Goal: Transaction & Acquisition: Purchase product/service

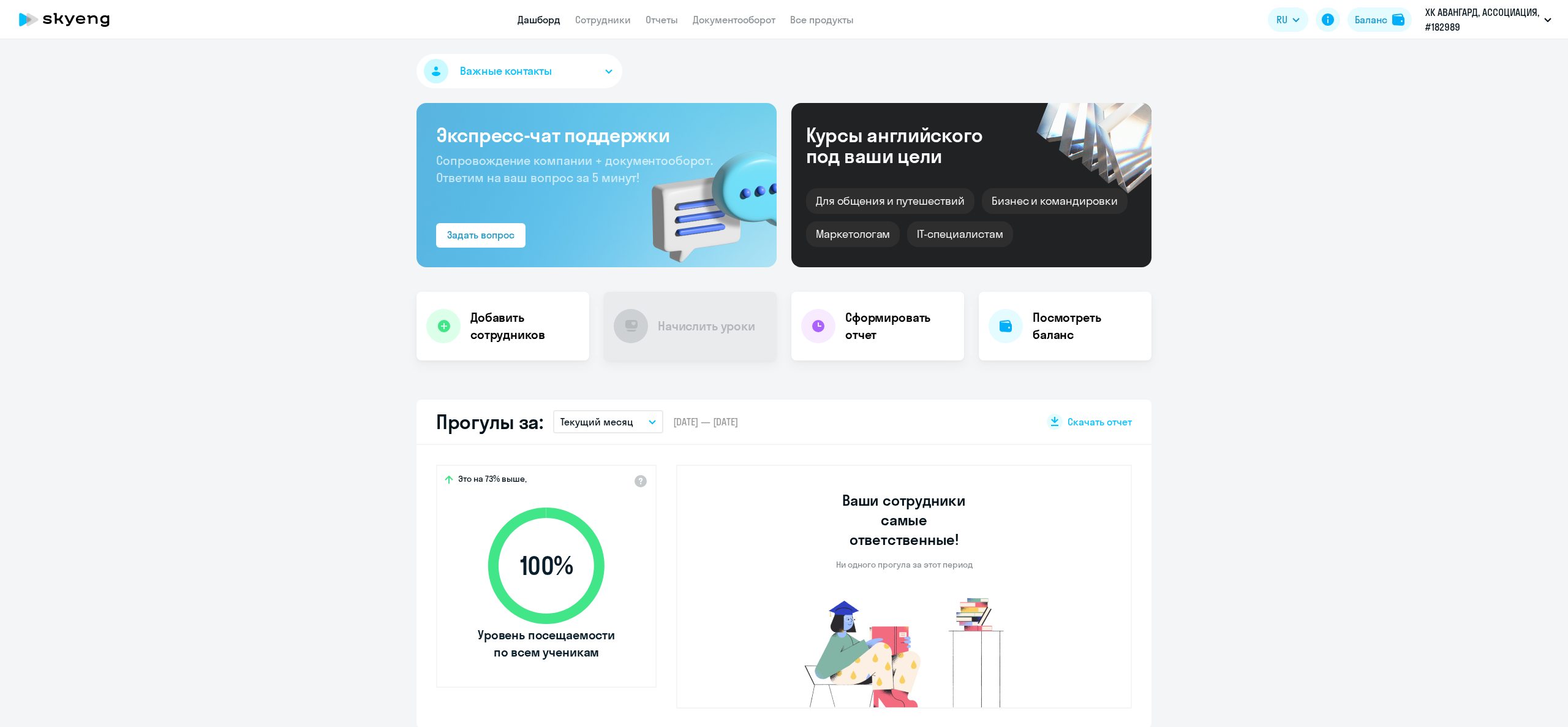
select select "30"
click at [601, 23] on link "Сотрудники" at bounding box center [602, 20] width 56 height 12
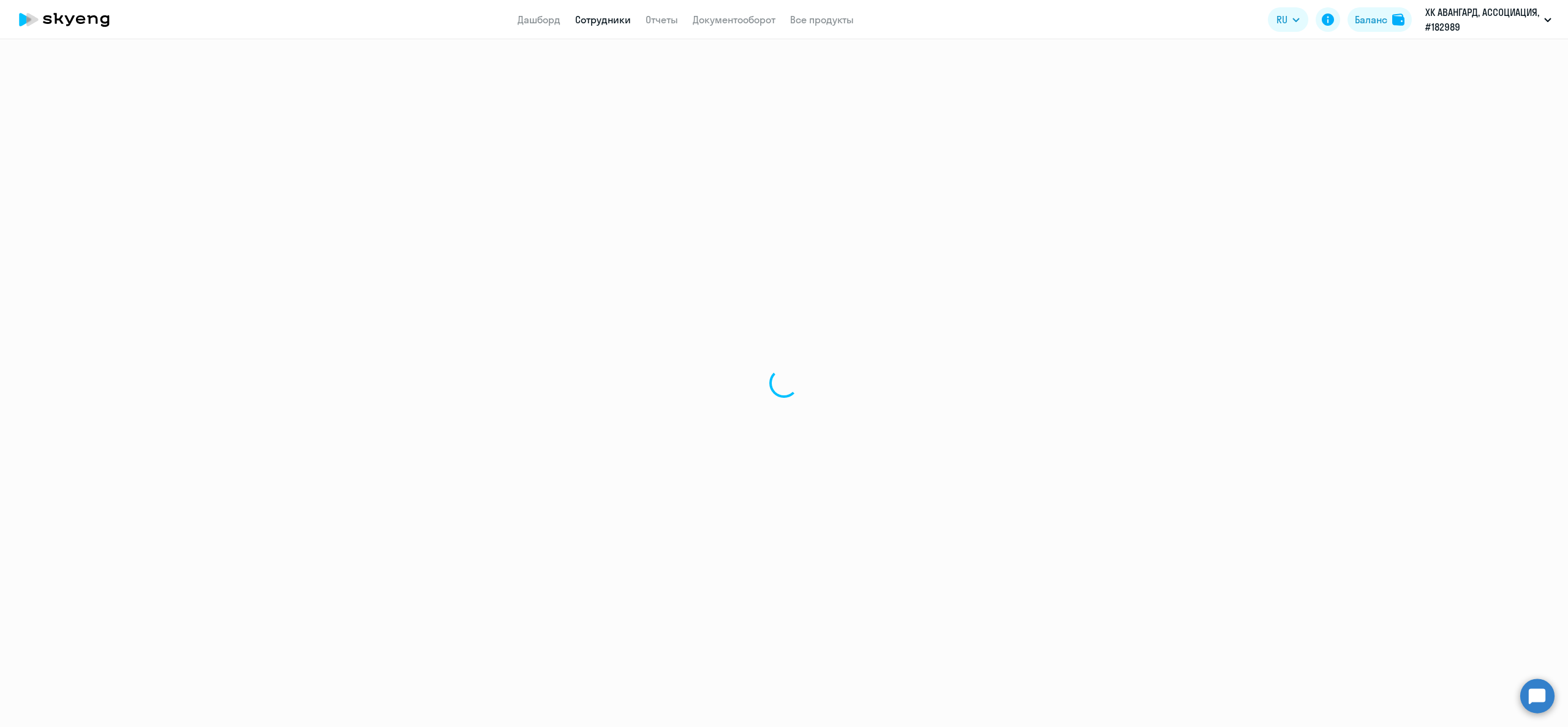
select select "30"
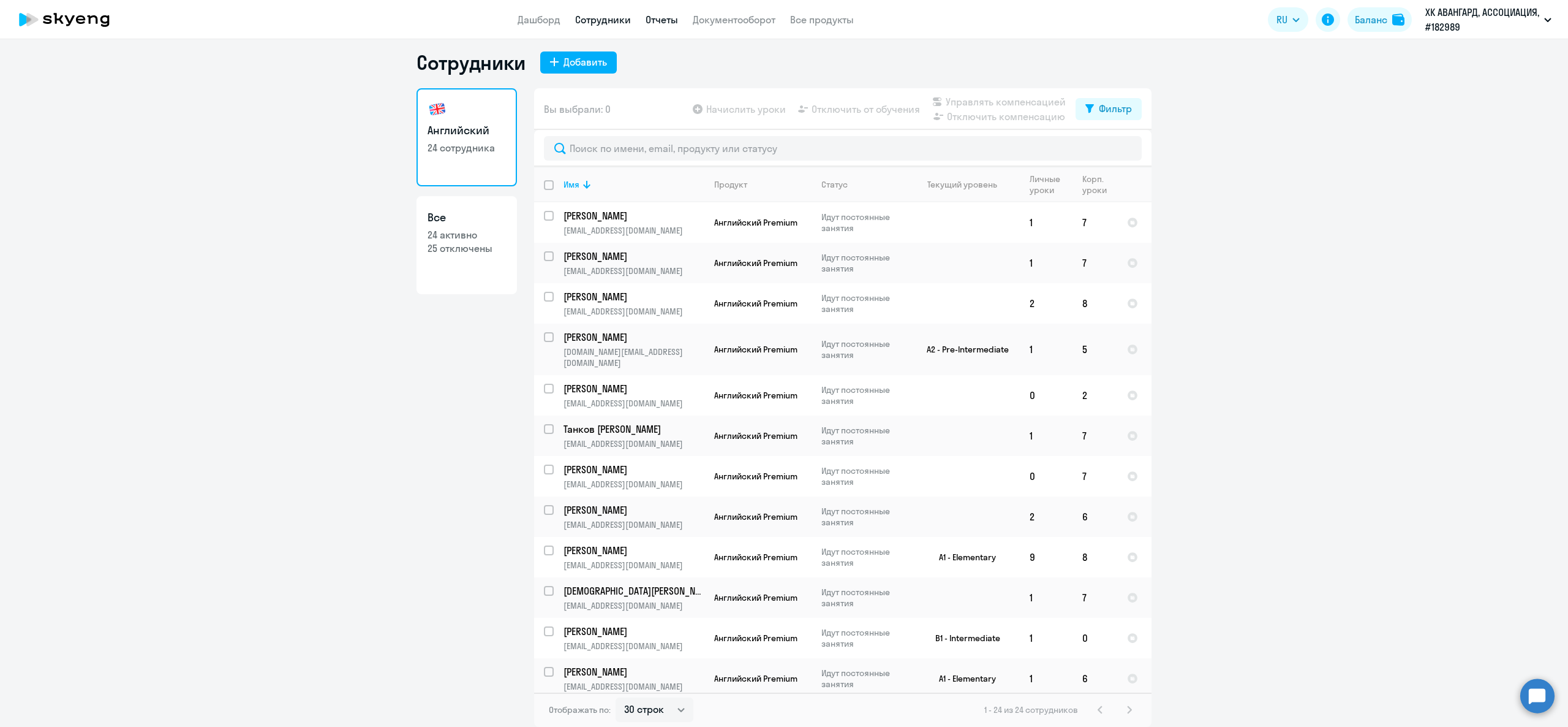
click at [672, 21] on link "Отчеты" at bounding box center [662, 20] width 32 height 12
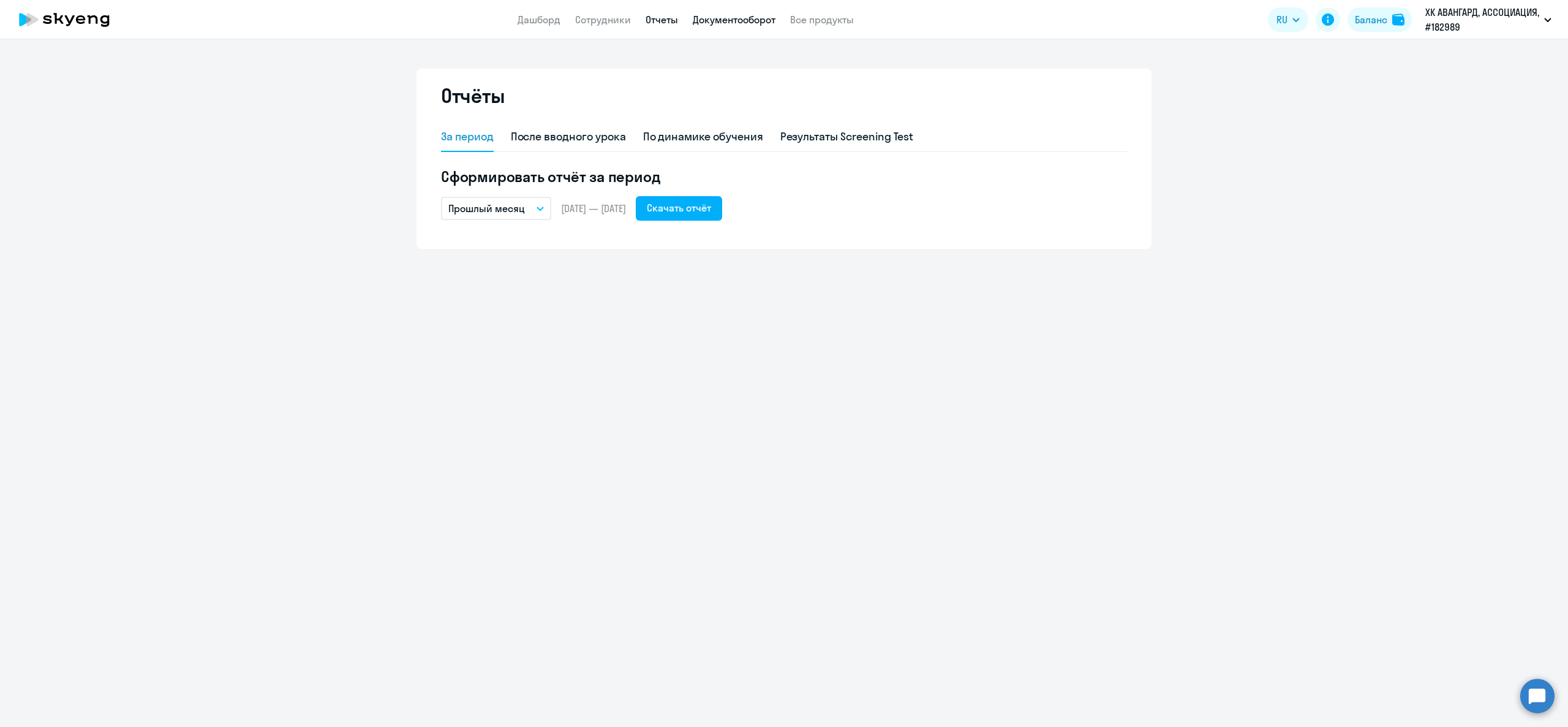
click at [705, 24] on link "Документооборот" at bounding box center [734, 20] width 83 height 12
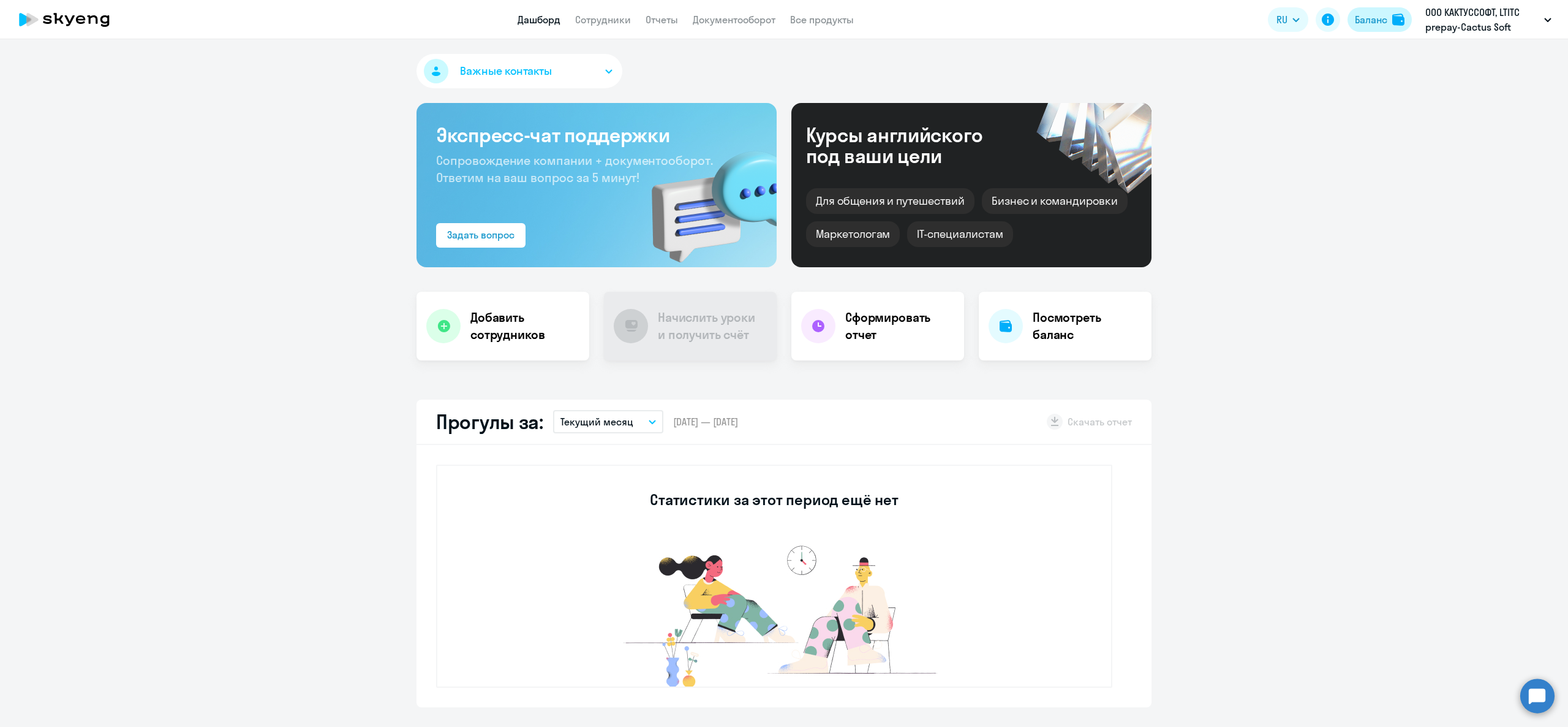
click at [1360, 22] on div "Баланс" at bounding box center [1372, 19] width 32 height 15
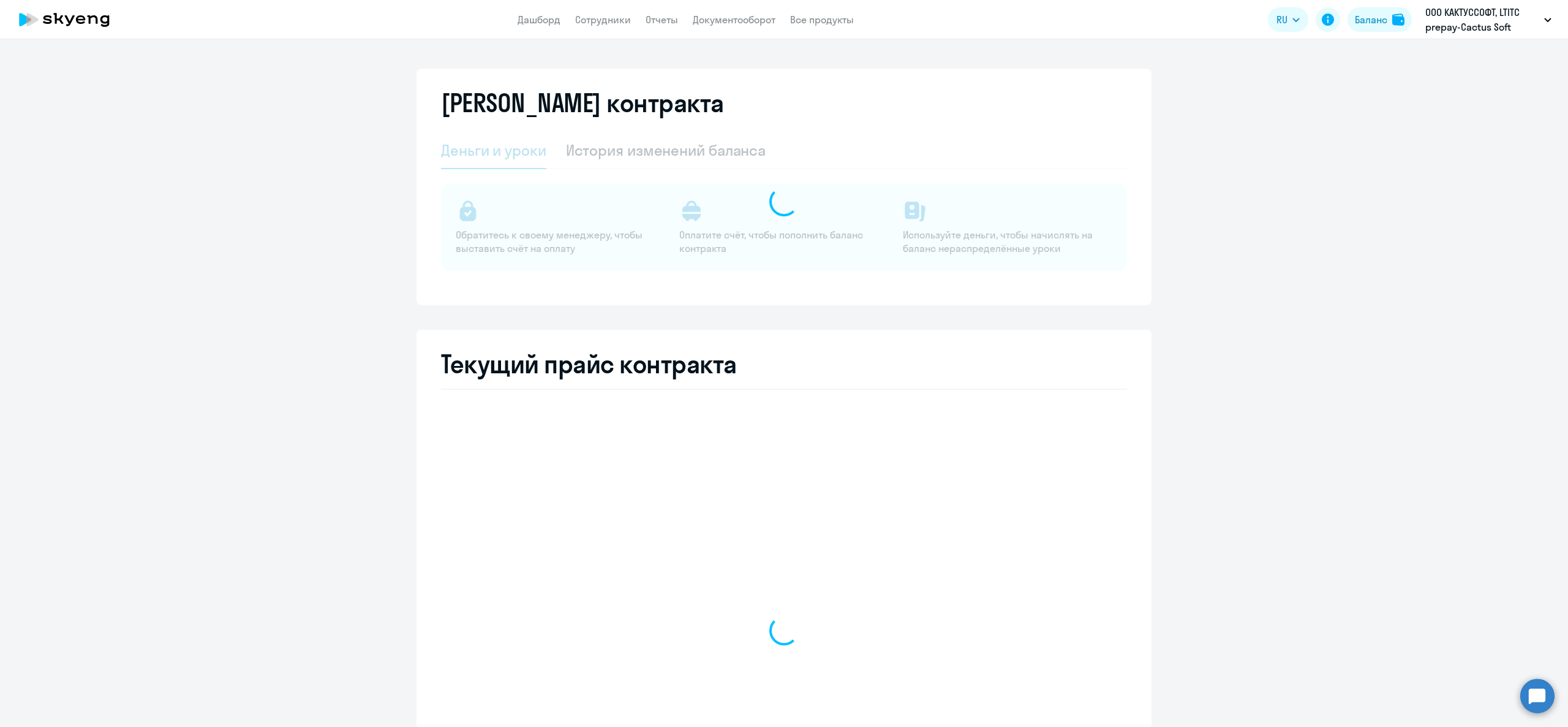
select select "english_adult_not_native_speaker"
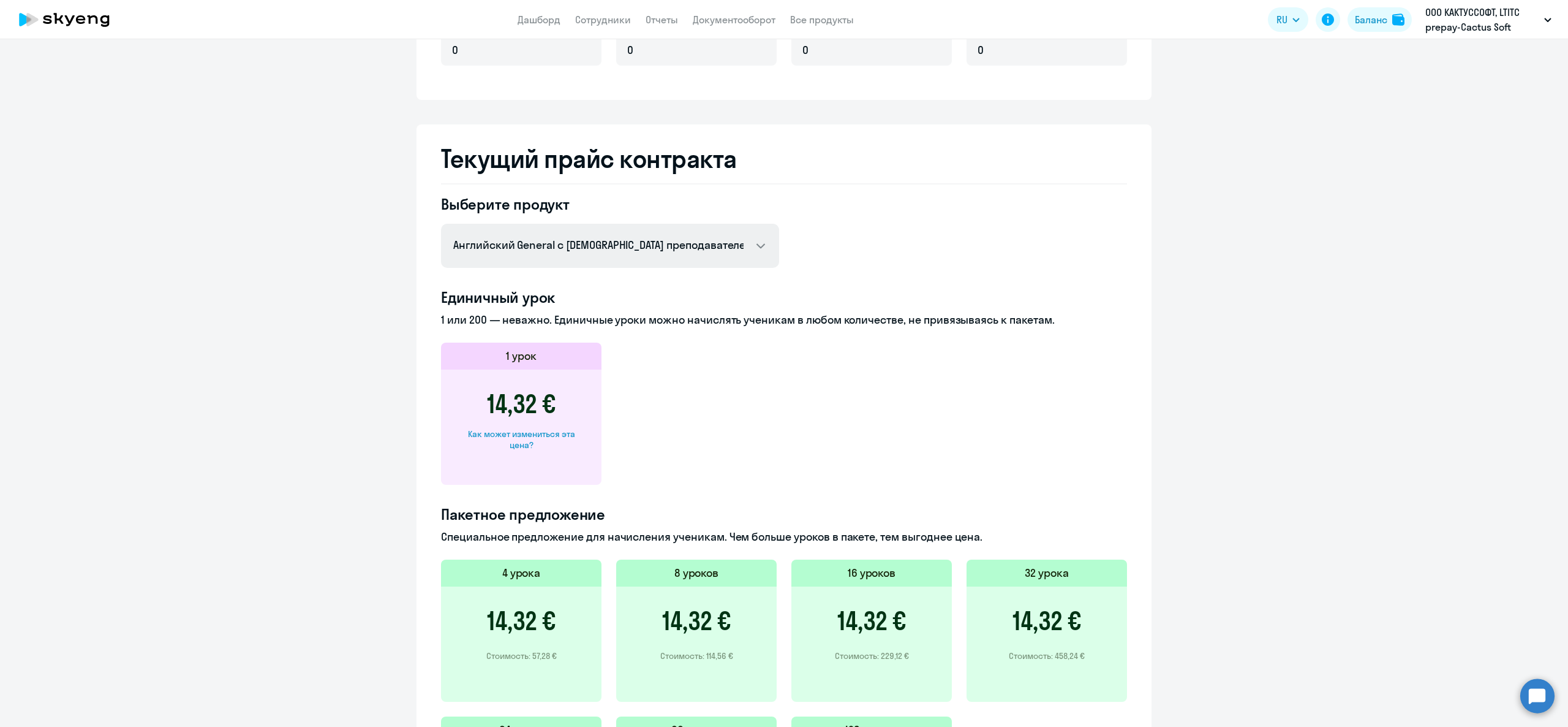
scroll to position [347, 0]
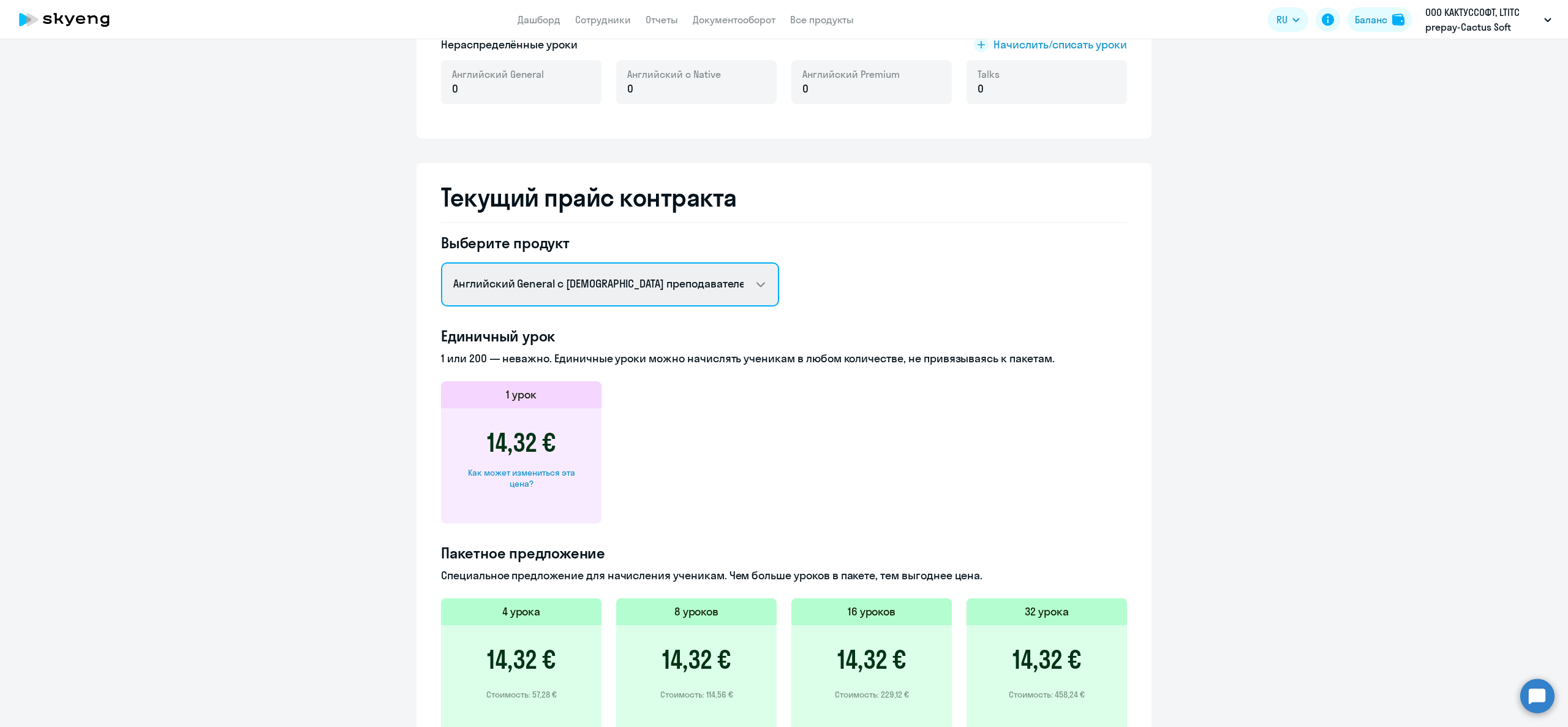
click at [534, 291] on select "Английский General с русскоговорящим преподавателем Английский General с англог…" at bounding box center [610, 284] width 338 height 44
click at [540, 293] on select "Английский General с русскоговорящим преподавателем Английский General с англог…" at bounding box center [610, 284] width 338 height 44
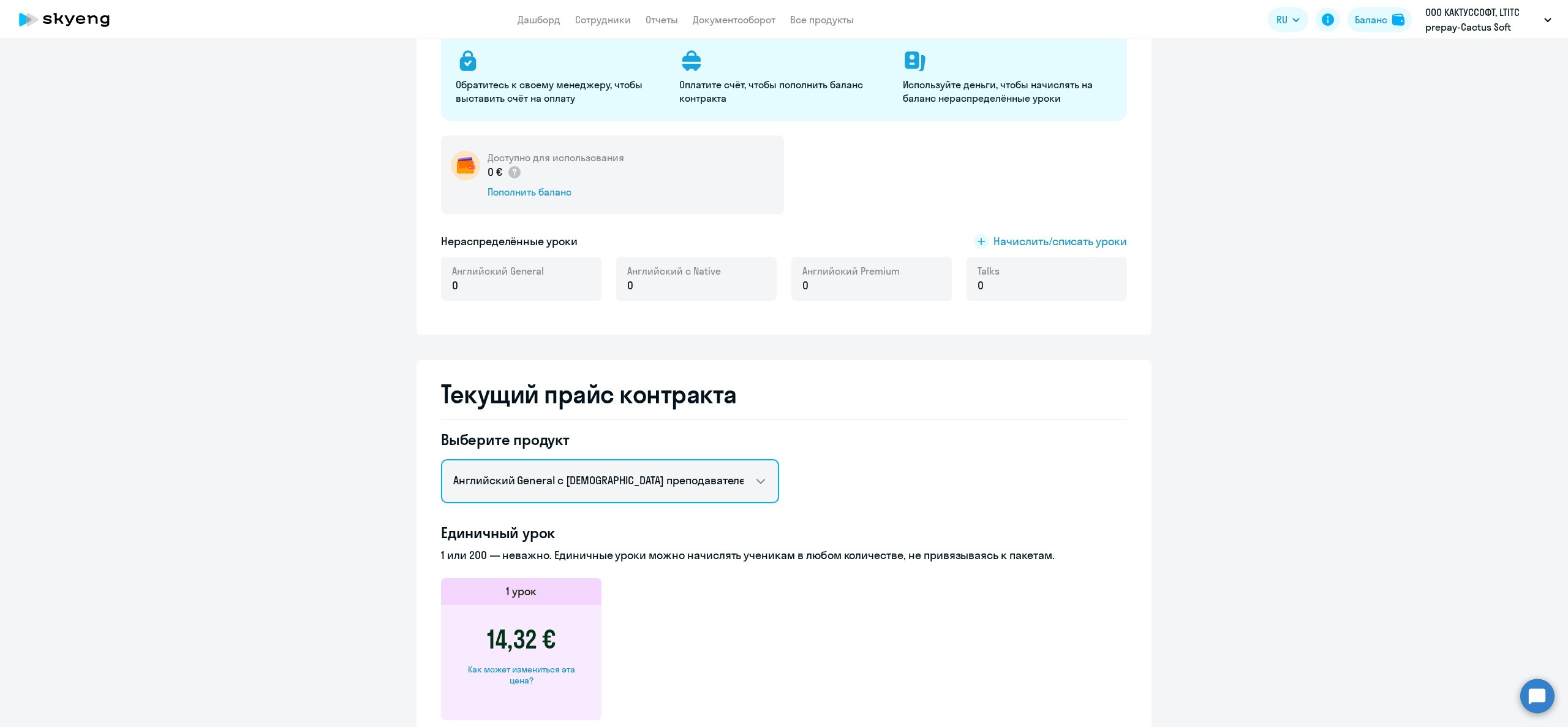
scroll to position [0, 0]
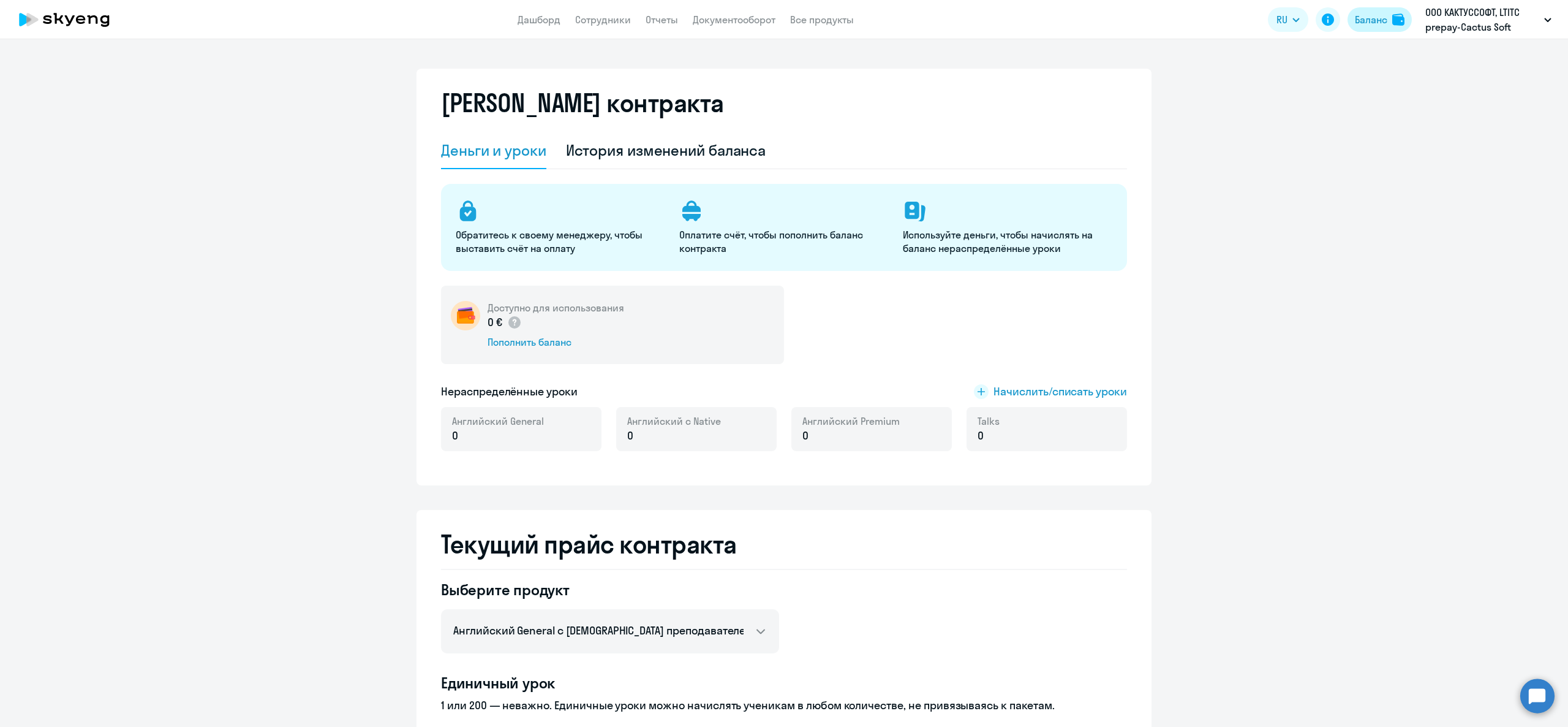
click at [1361, 12] on div "Баланс" at bounding box center [1372, 19] width 32 height 15
click at [1381, 19] on div "Баланс" at bounding box center [1372, 19] width 32 height 15
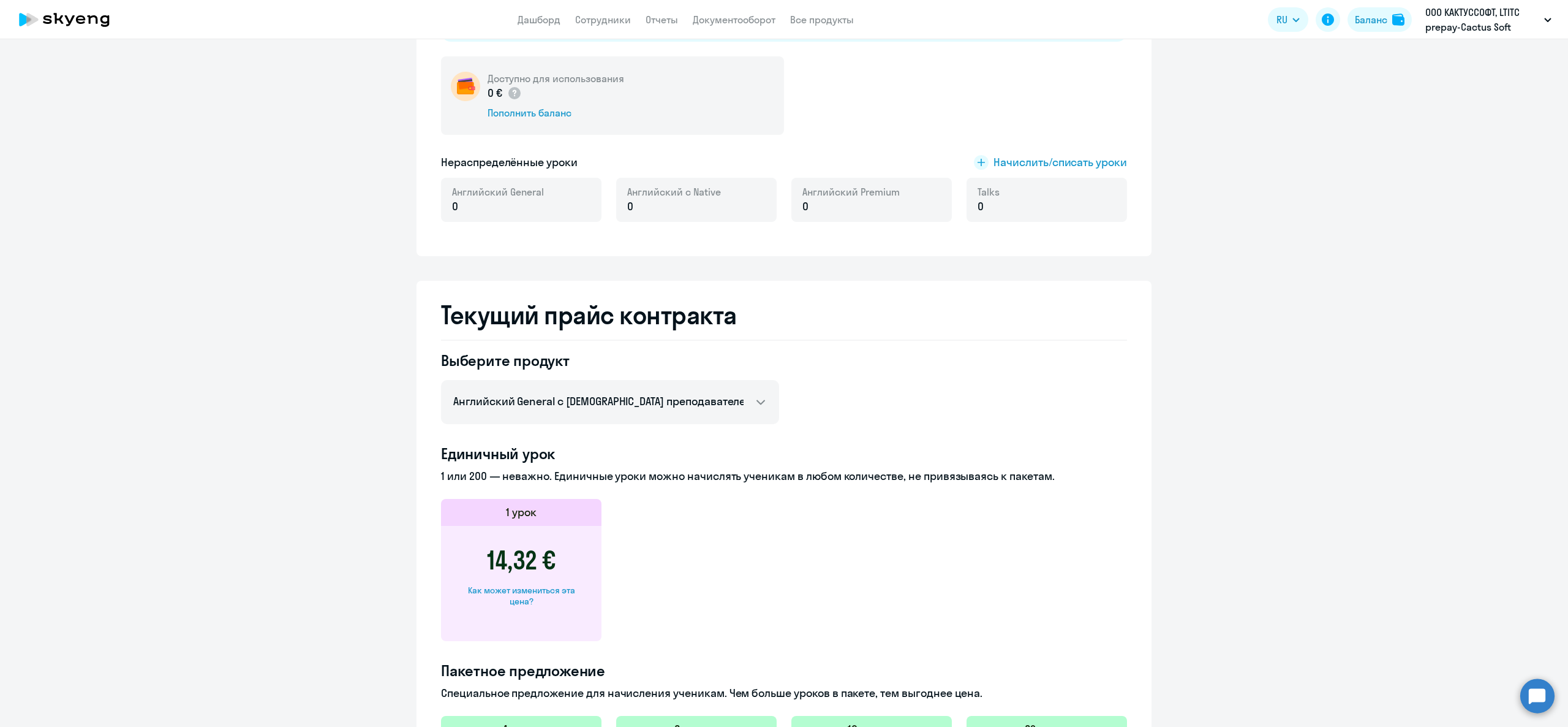
scroll to position [592, 0]
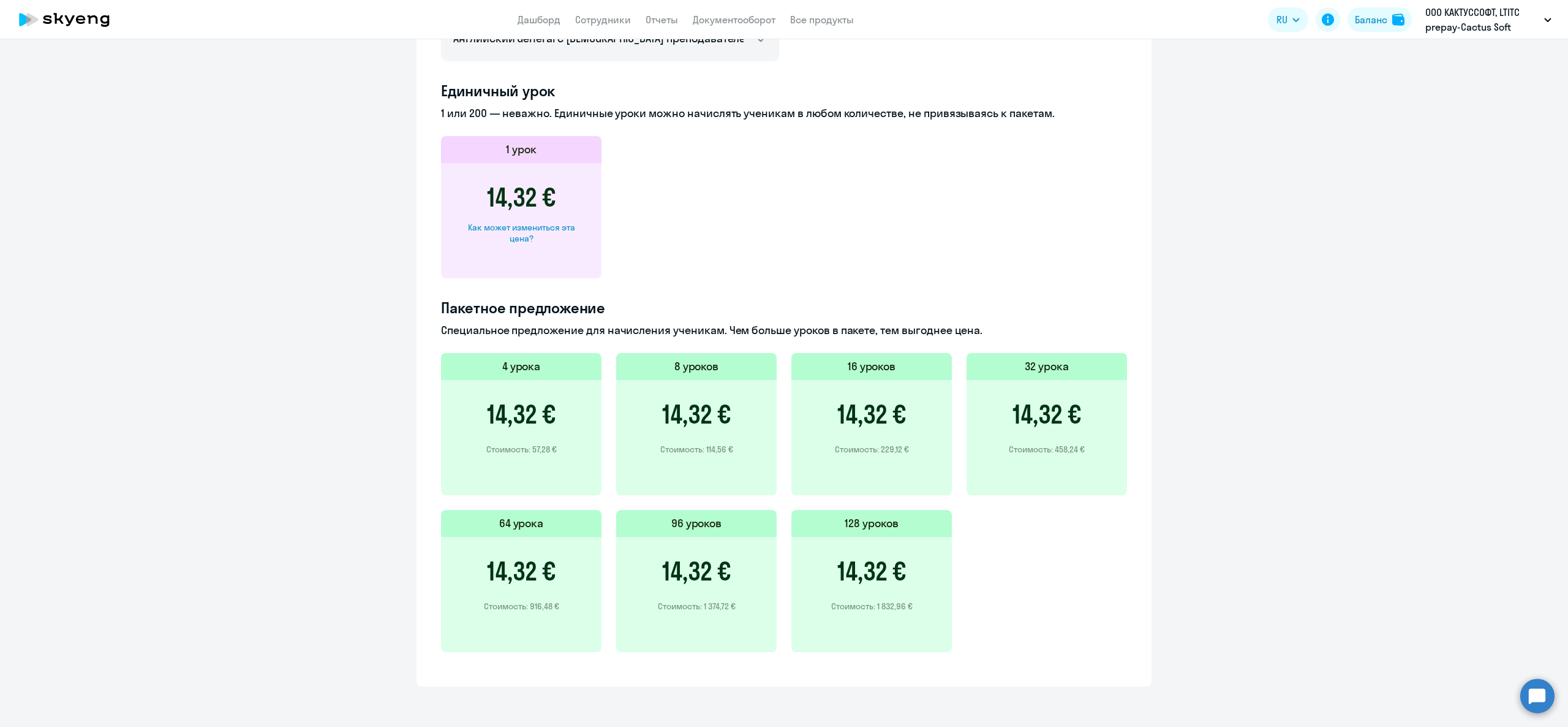
click at [532, 230] on div "Как может измениться эта цена?" at bounding box center [521, 233] width 121 height 22
select select "english_adult_not_native_speaker"
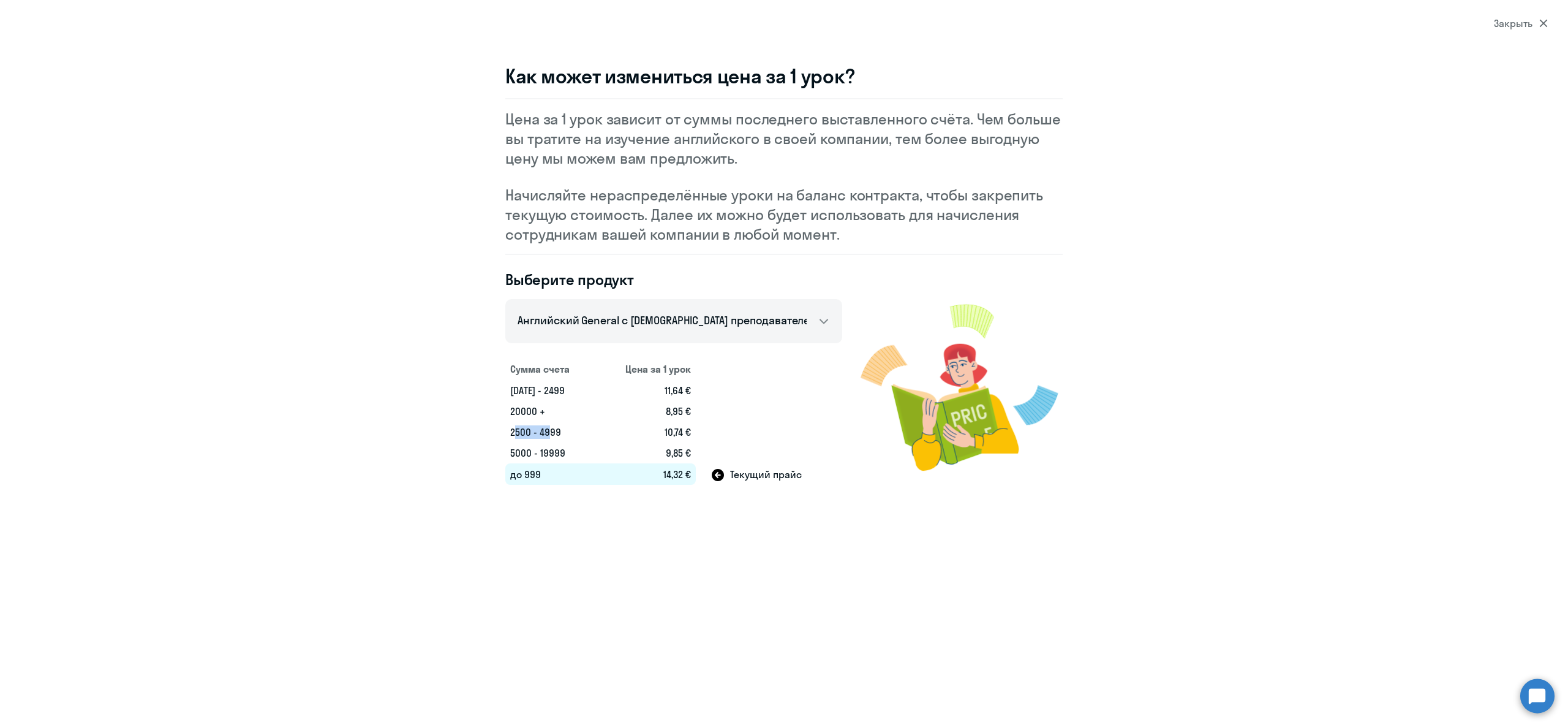
drag, startPoint x: 514, startPoint y: 421, endPoint x: 548, endPoint y: 438, distance: 38.0
click at [548, 438] on td "2500 - 4999" at bounding box center [550, 431] width 91 height 21
click at [555, 427] on td "2500 - 4999" at bounding box center [550, 431] width 91 height 21
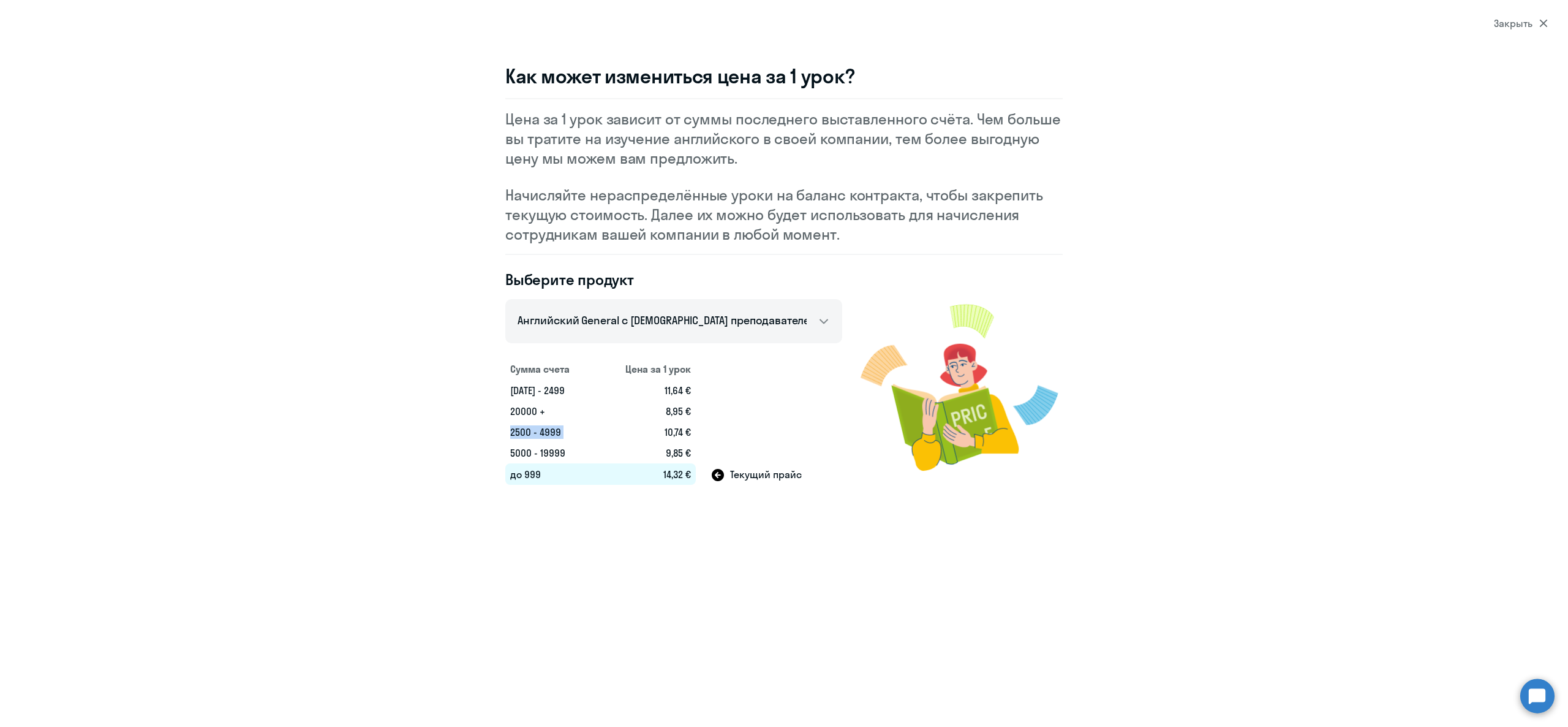
click at [555, 427] on td "2500 - 4999" at bounding box center [550, 431] width 91 height 21
click at [1534, 22] on div "Закрыть" at bounding box center [1521, 23] width 54 height 15
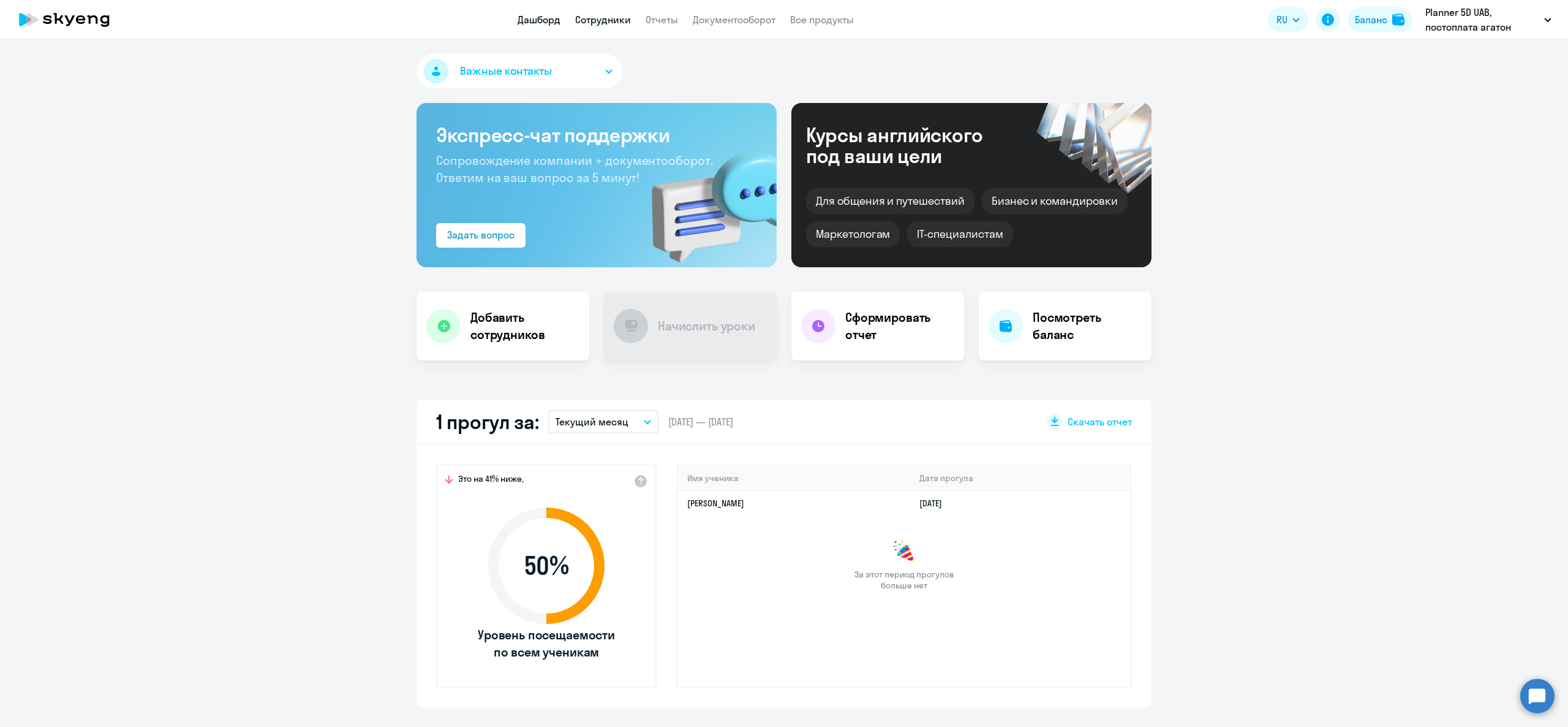
click at [624, 17] on link "Сотрудники" at bounding box center [602, 20] width 56 height 12
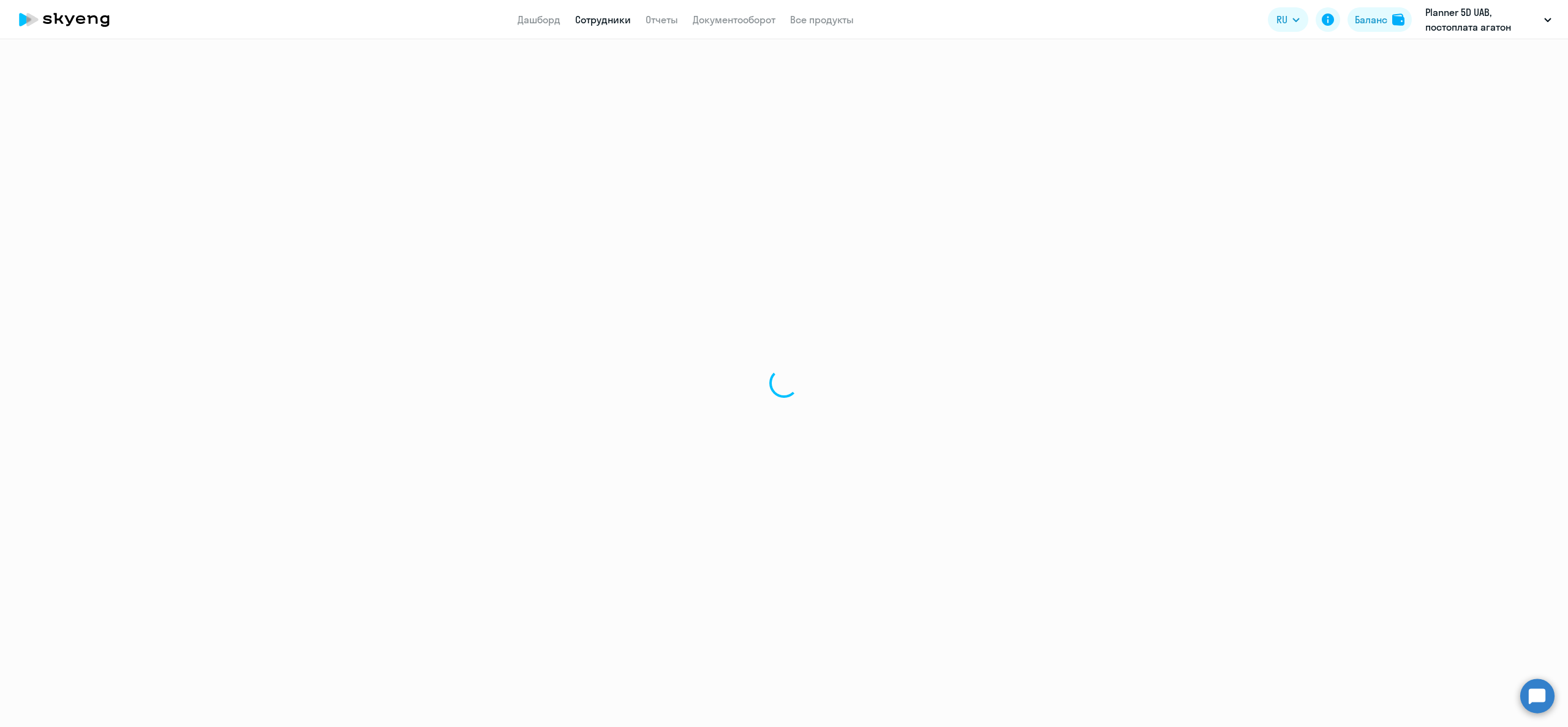
select select "30"
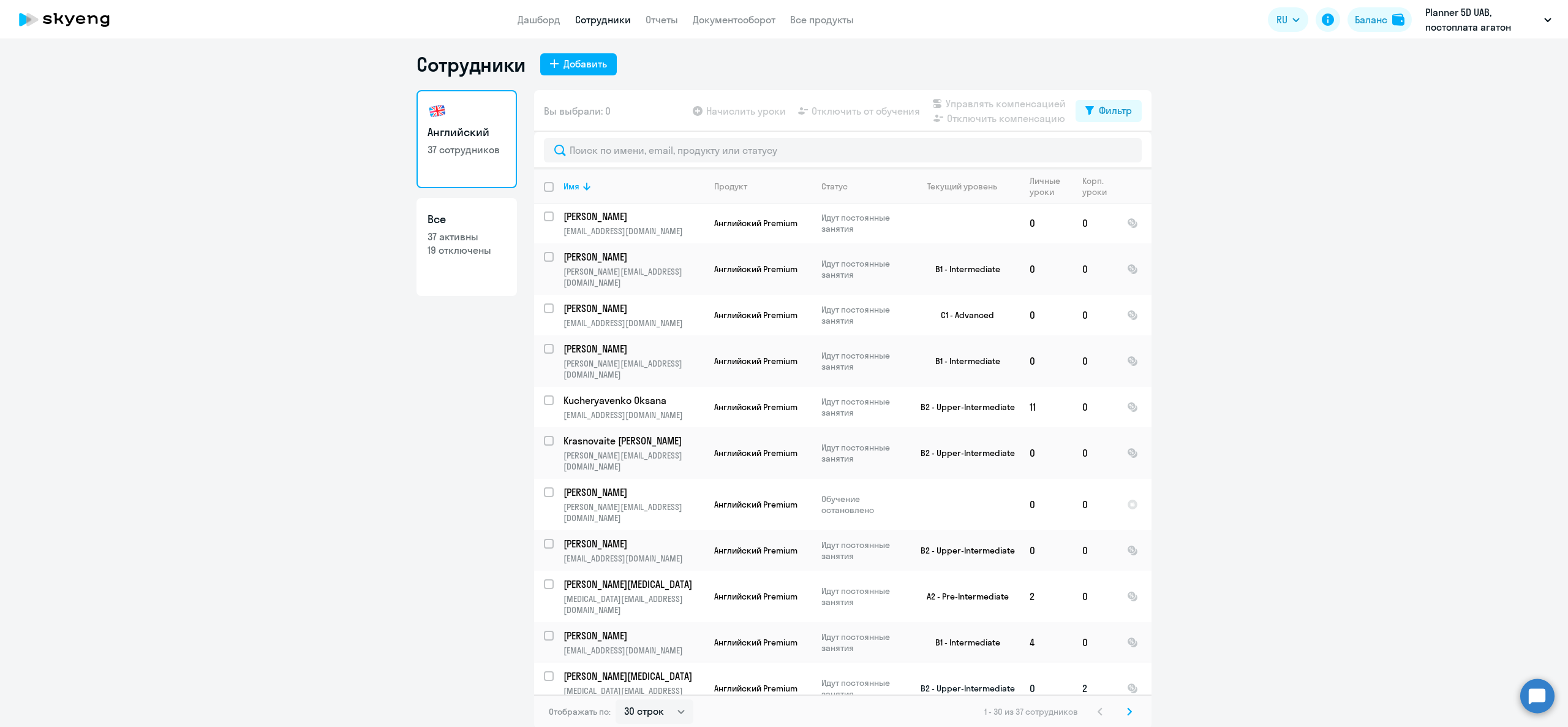
scroll to position [8, 0]
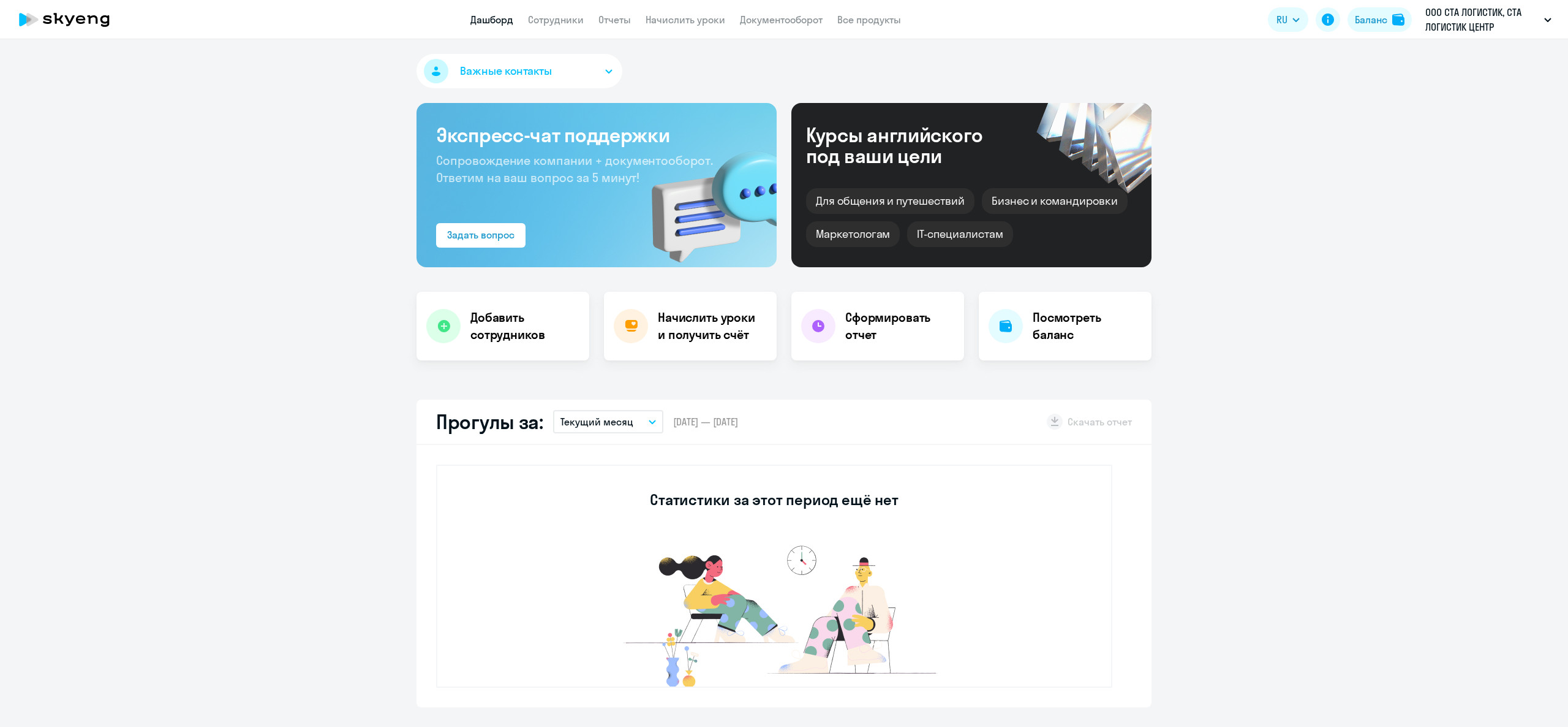
select select "30"
click at [1365, 24] on div "Баланс" at bounding box center [1372, 19] width 32 height 15
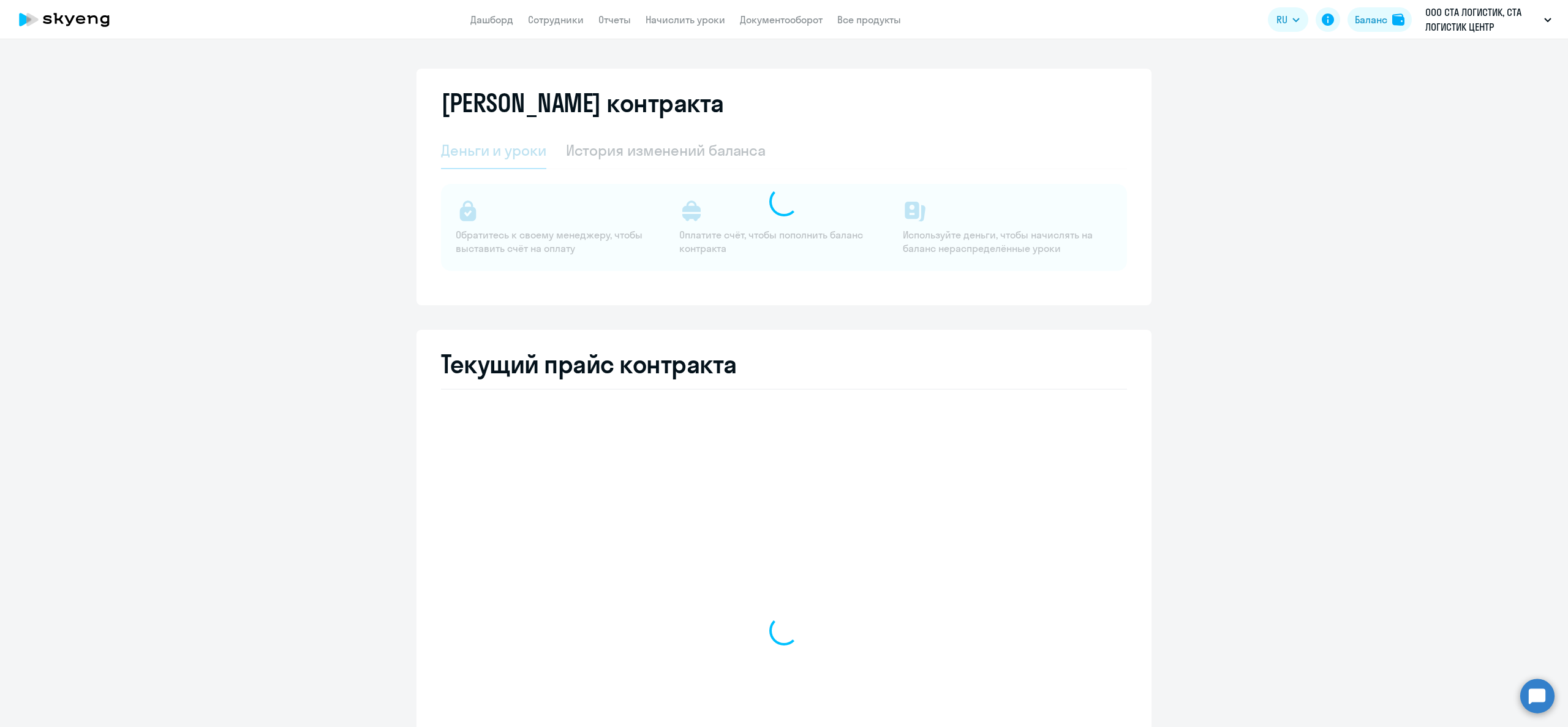
select select "english_adult_not_native_speaker"
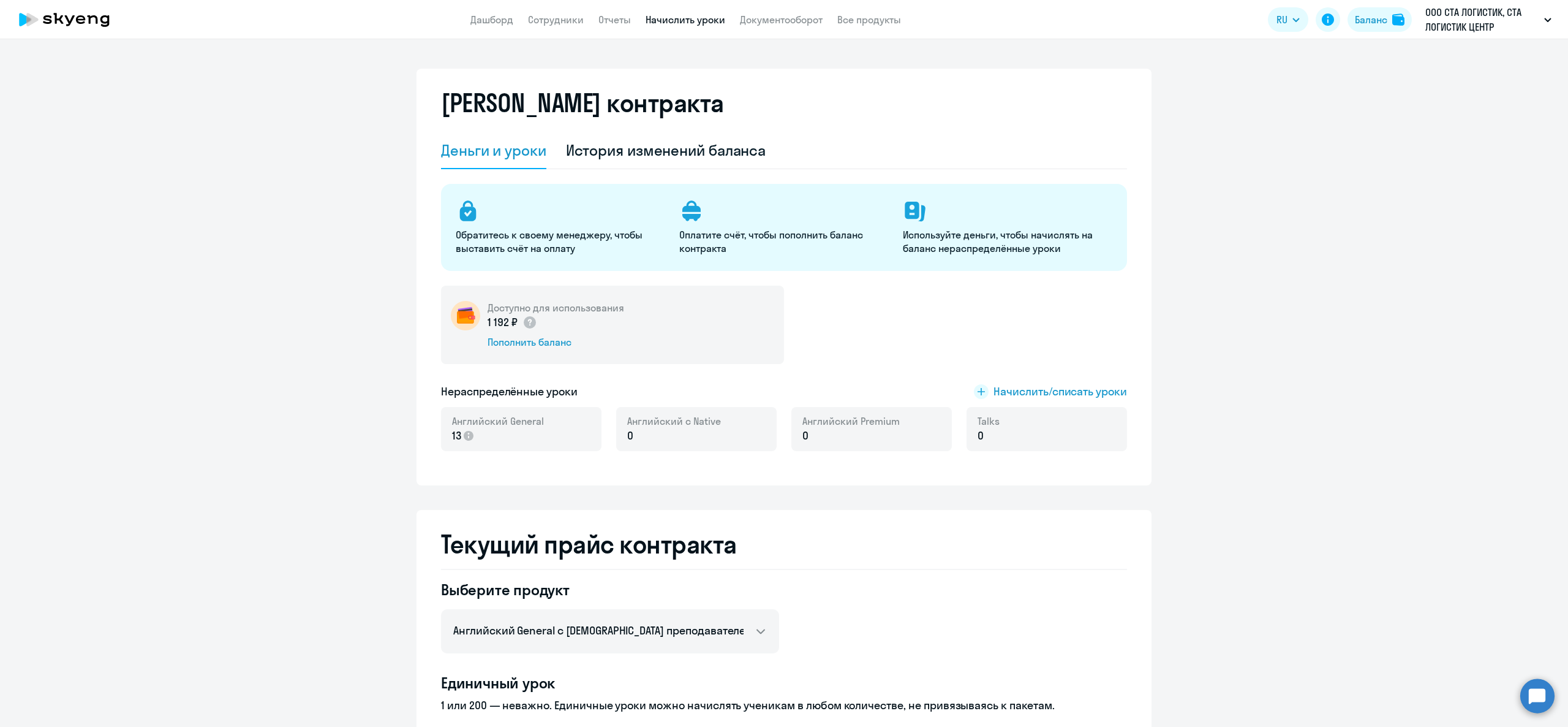
click at [708, 15] on link "Начислить уроки" at bounding box center [685, 20] width 80 height 12
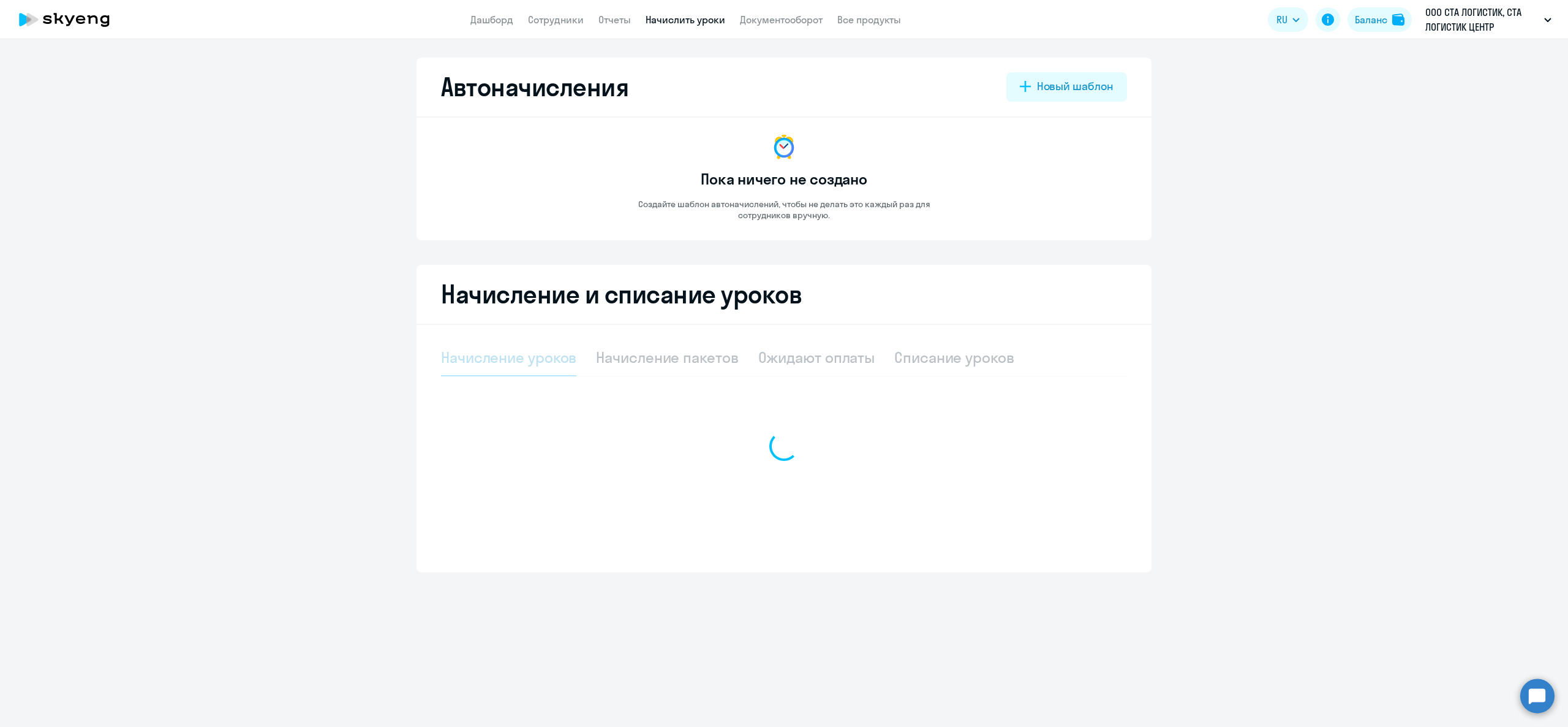
select select "10"
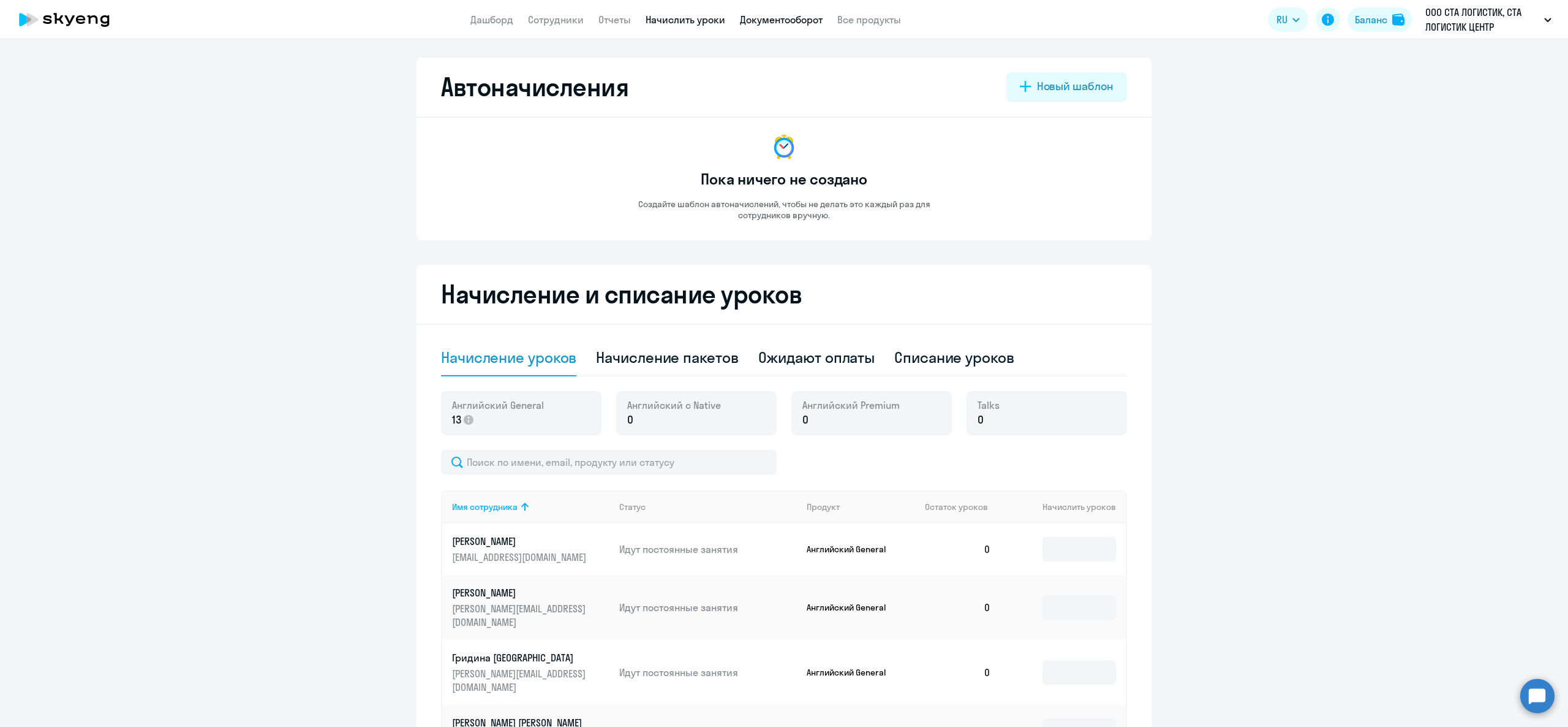
click at [754, 17] on link "Документооборот" at bounding box center [781, 20] width 83 height 12
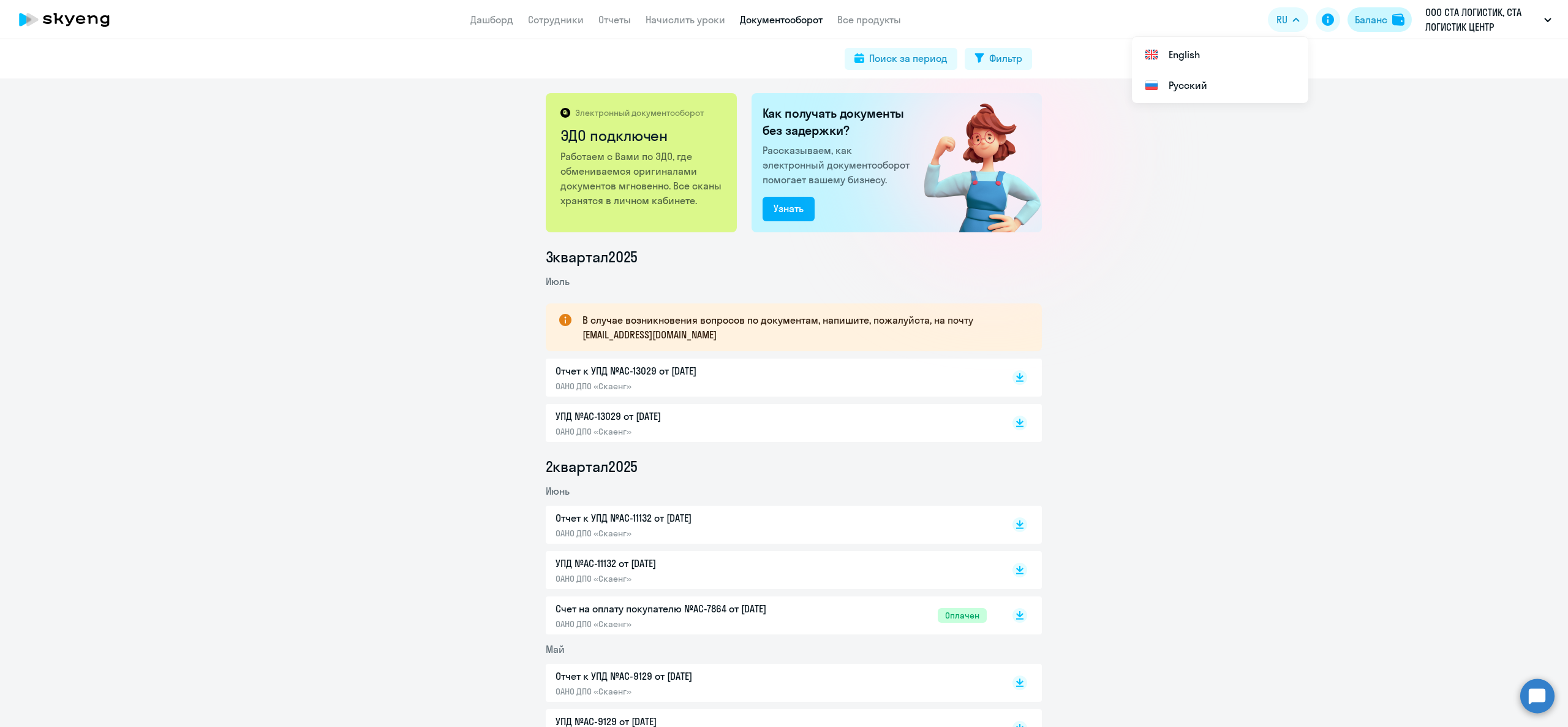
click at [1362, 8] on button "Баланс" at bounding box center [1380, 20] width 64 height 25
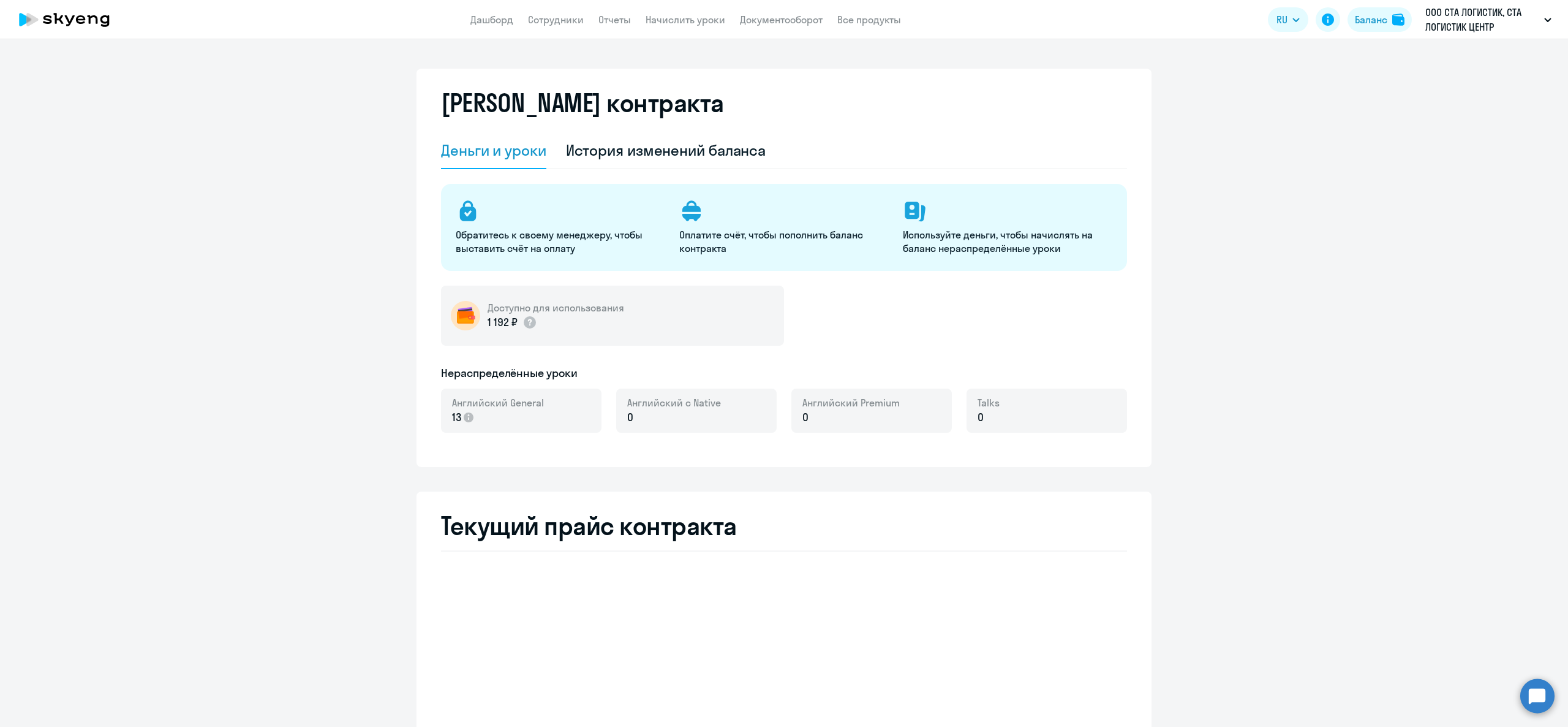
select select "english_adult_not_native_speaker"
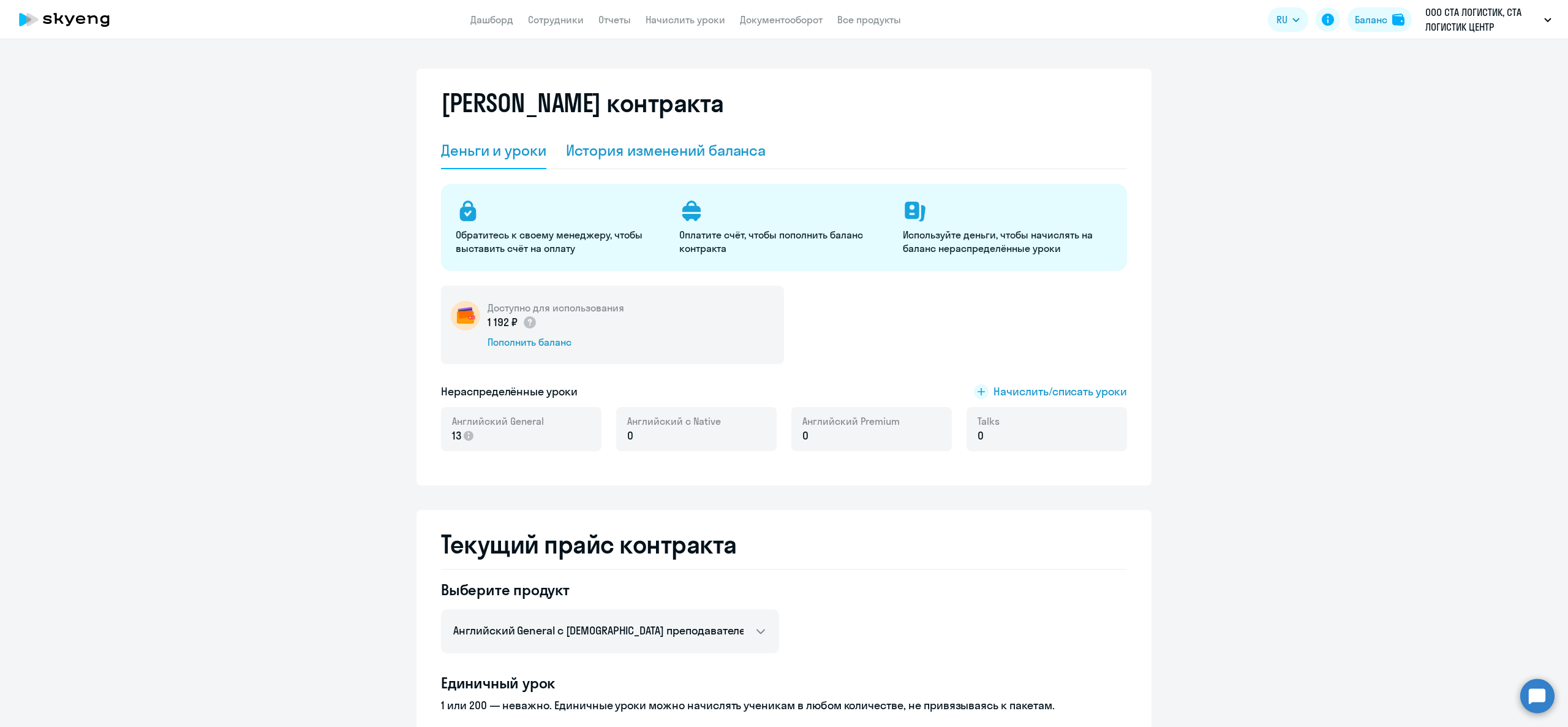
click at [670, 149] on div "История изменений баланса" at bounding box center [665, 150] width 200 height 20
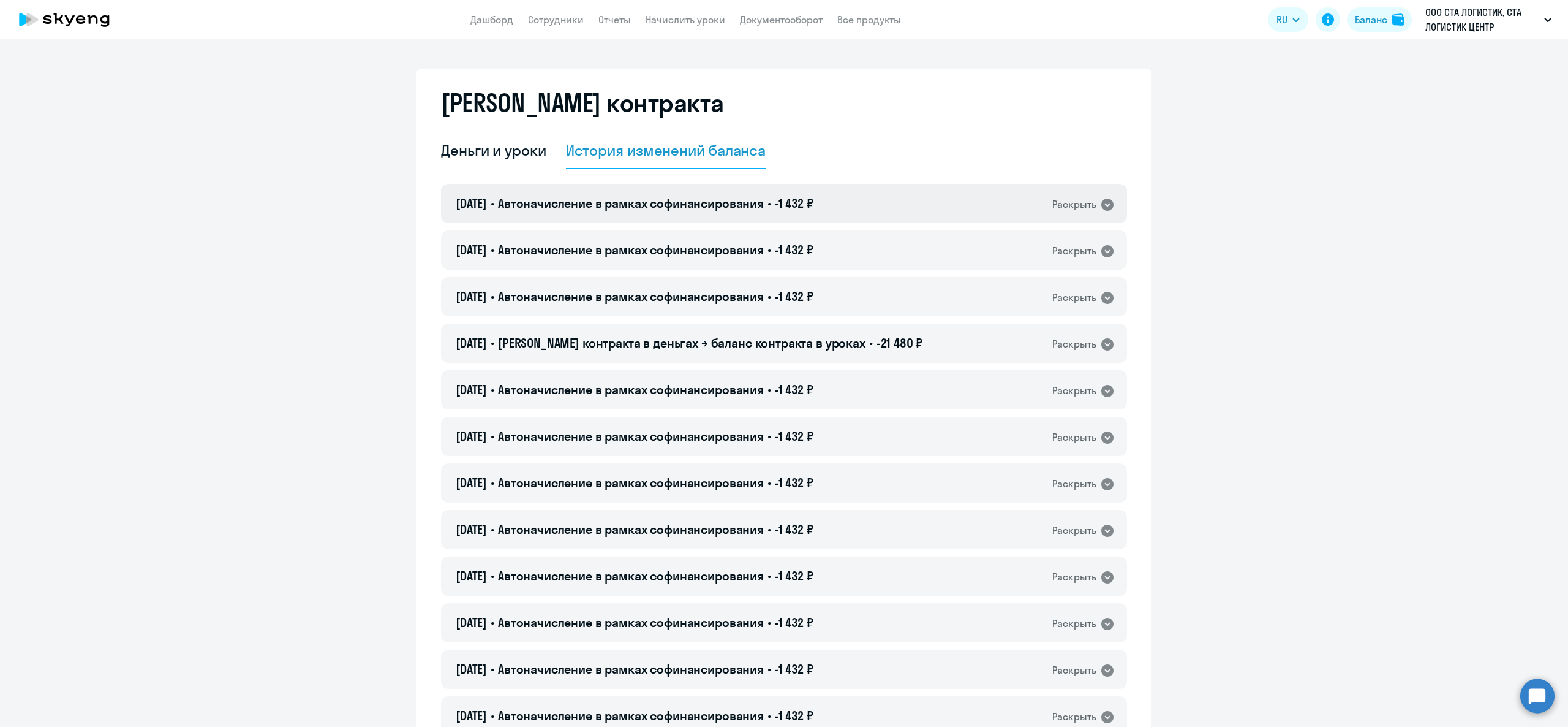
click at [642, 207] on span "Автоначисление в рамках софинансирования" at bounding box center [631, 203] width 266 height 15
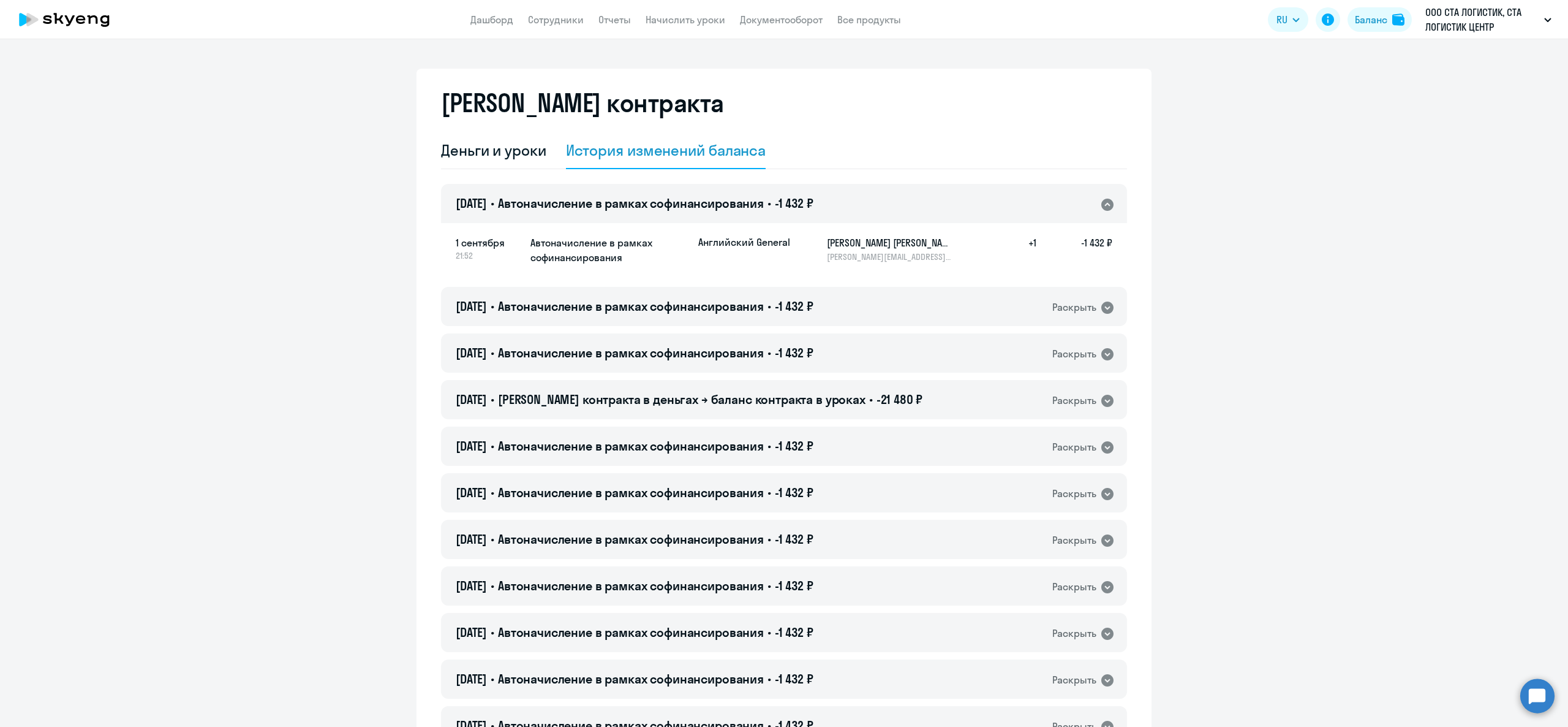
click at [642, 207] on span "Автоначисление в рамках софинансирования" at bounding box center [631, 203] width 266 height 15
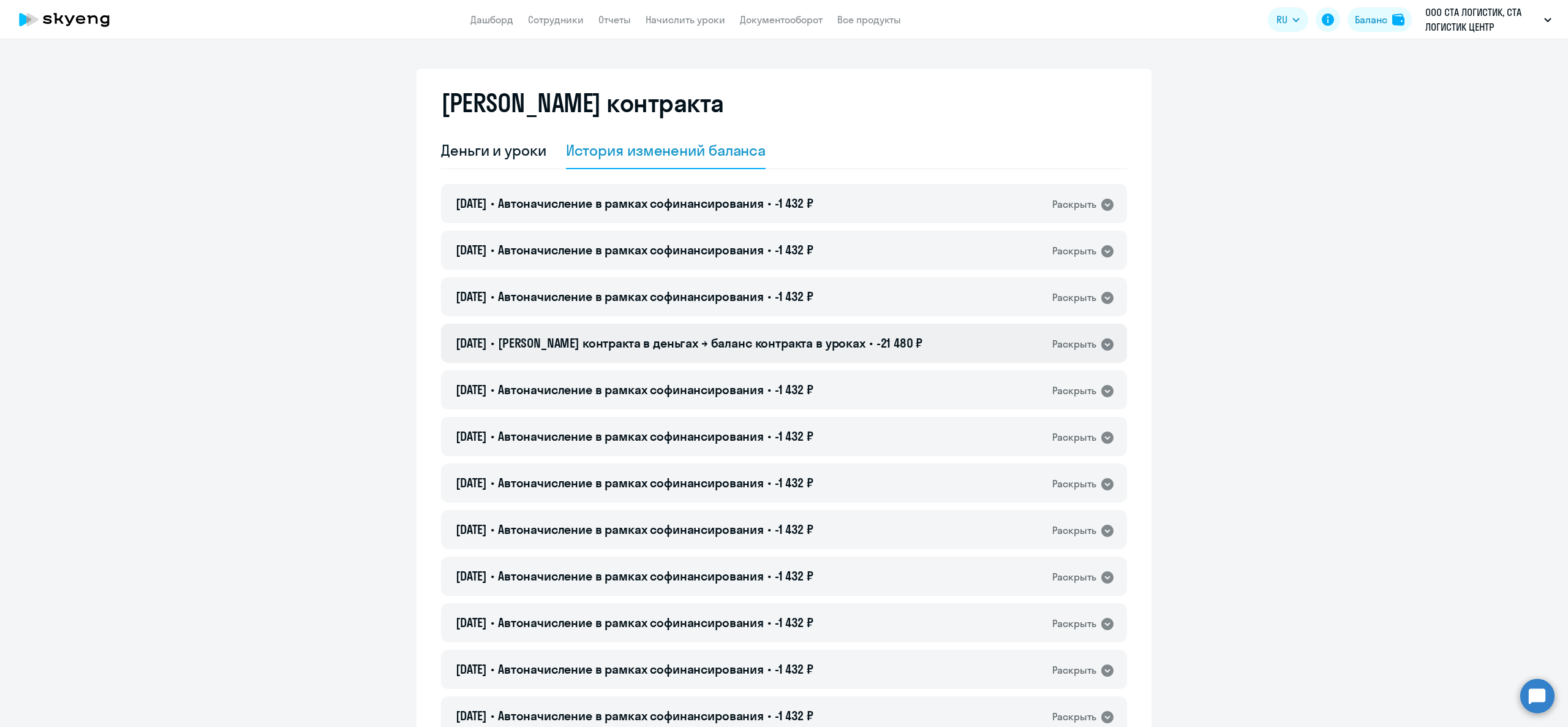
click at [672, 351] on span "Баланс контракта в деньгах → баланс контракта в уроках" at bounding box center [682, 343] width 368 height 15
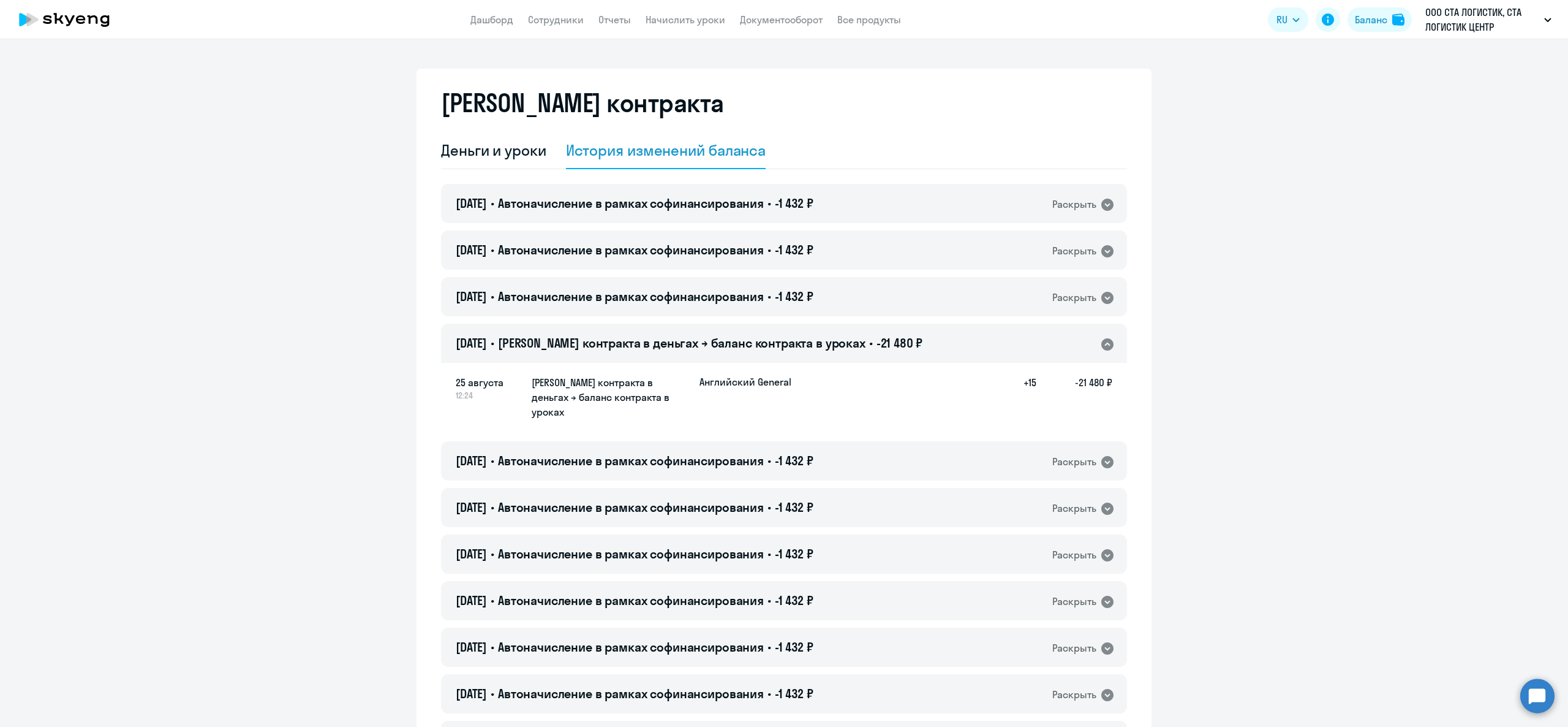
click at [672, 351] on span "Баланс контракта в деньгах → баланс контракта в уроках" at bounding box center [682, 343] width 368 height 15
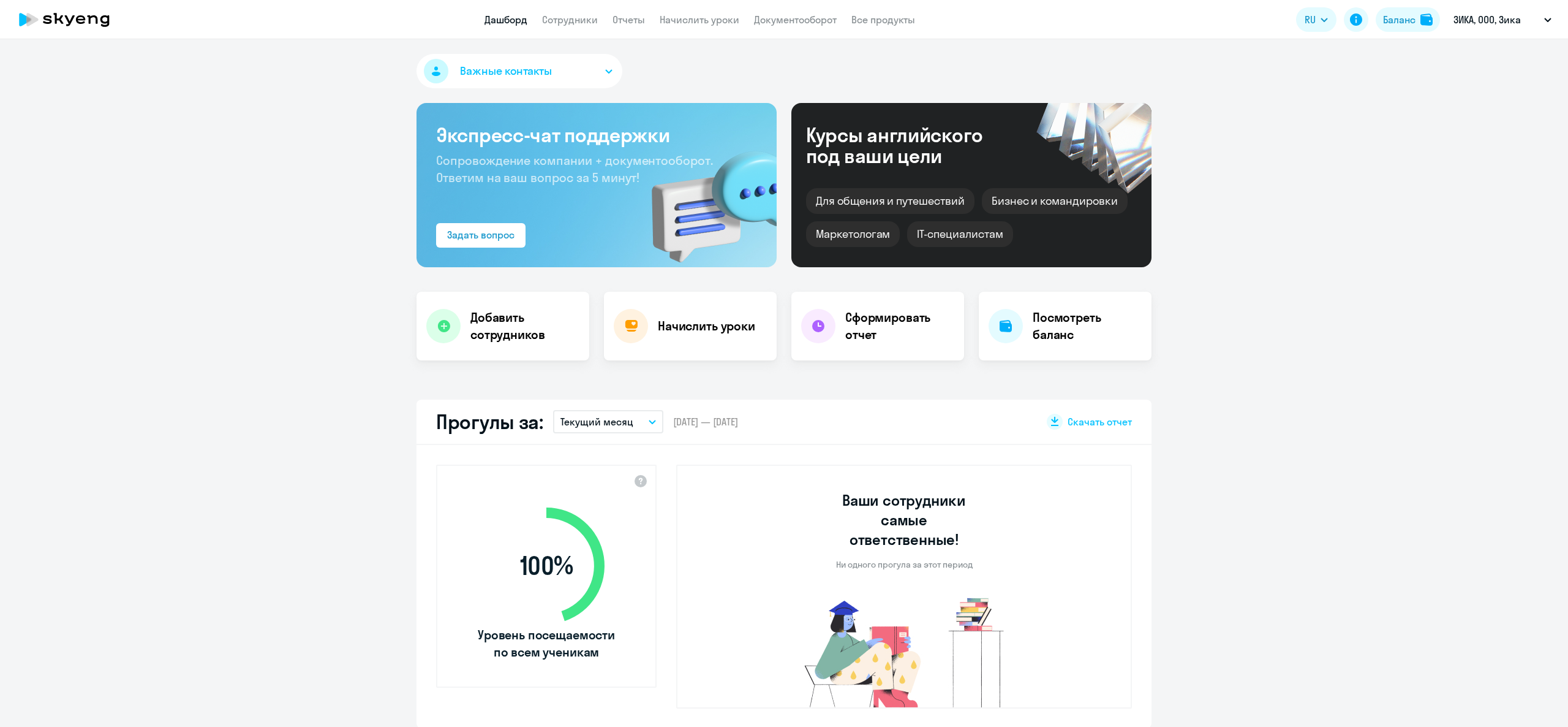
select select "30"
click at [555, 11] on app-header "Дашборд Сотрудники Отчеты Начислить уроки Документооборот Все продукты Дашборд …" at bounding box center [784, 19] width 1568 height 39
click at [577, 22] on link "Сотрудники" at bounding box center [569, 20] width 56 height 12
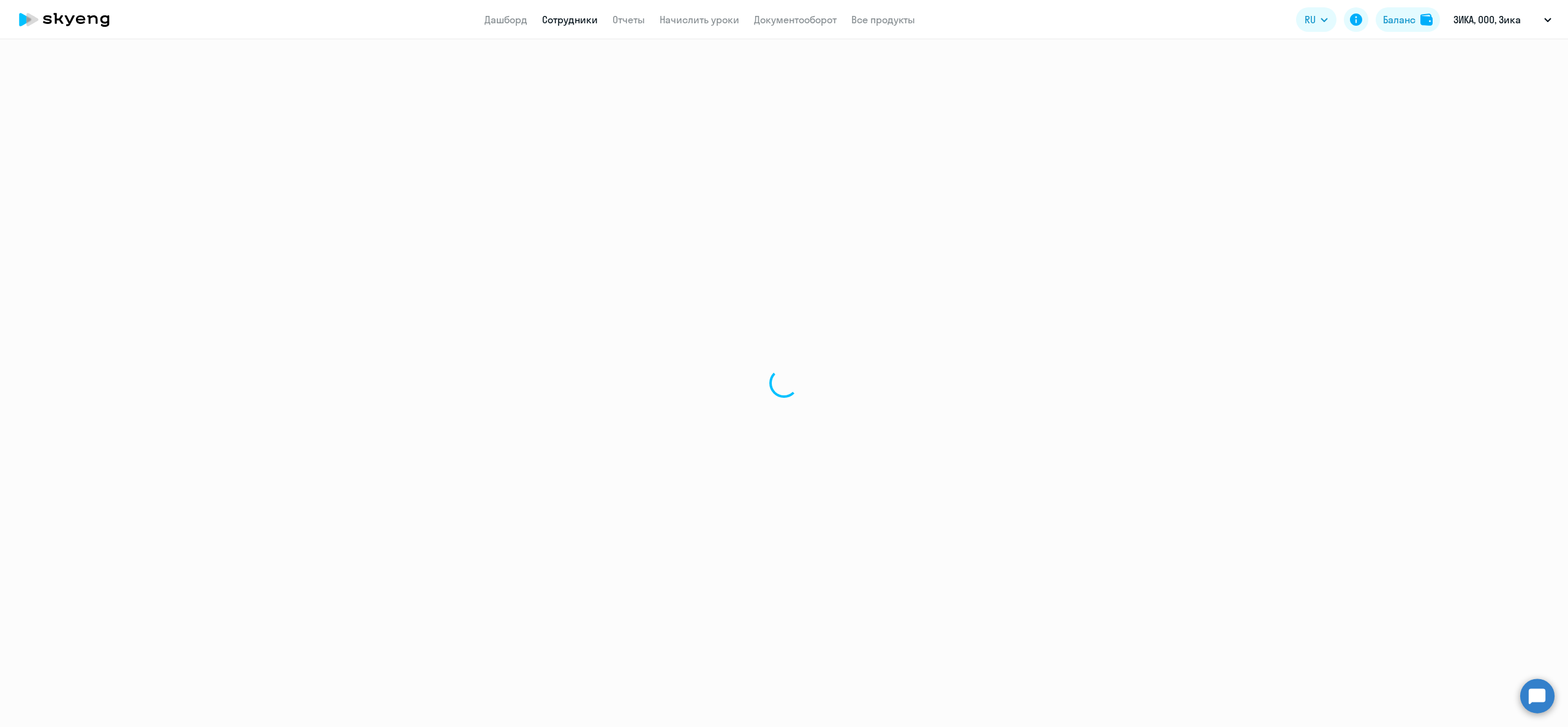
select select "30"
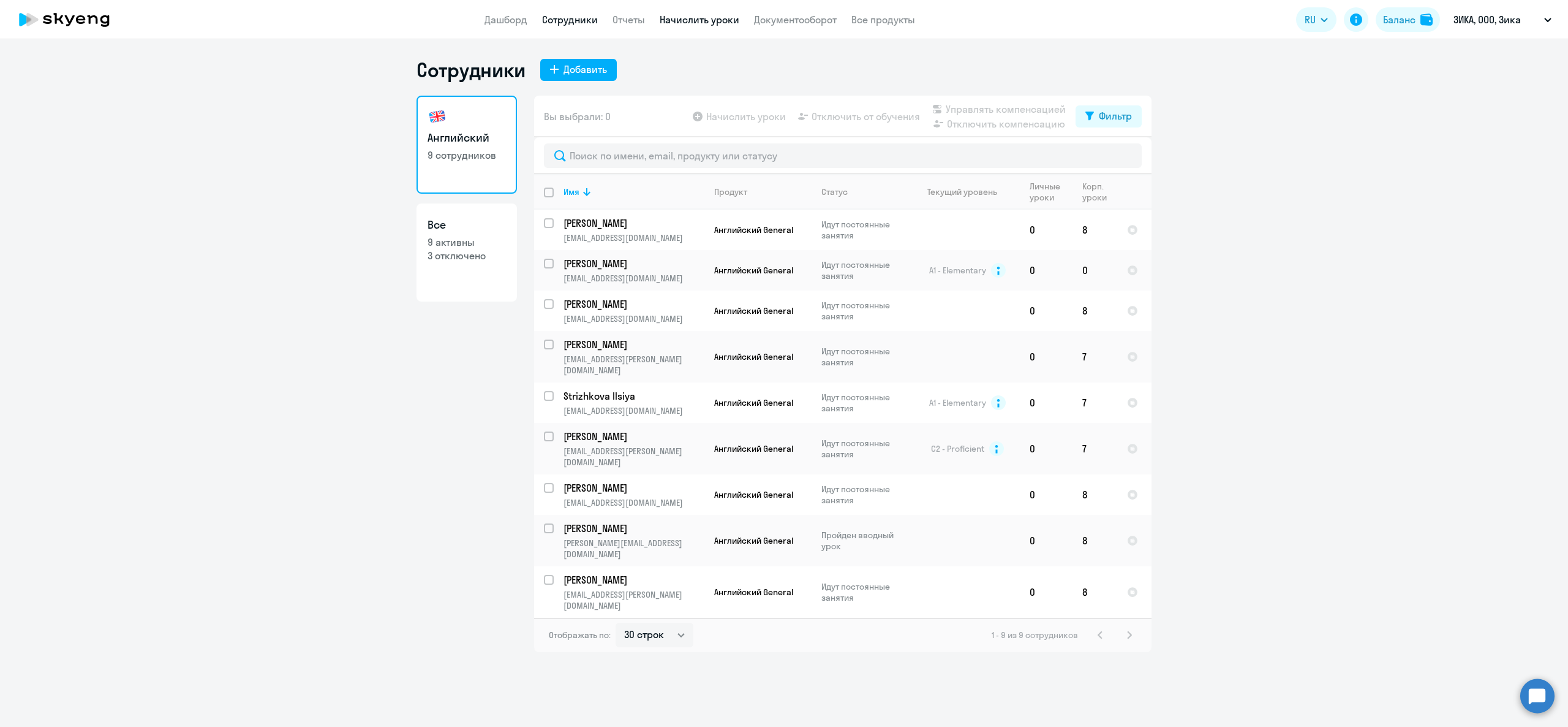
click at [731, 17] on link "Начислить уроки" at bounding box center [700, 20] width 80 height 12
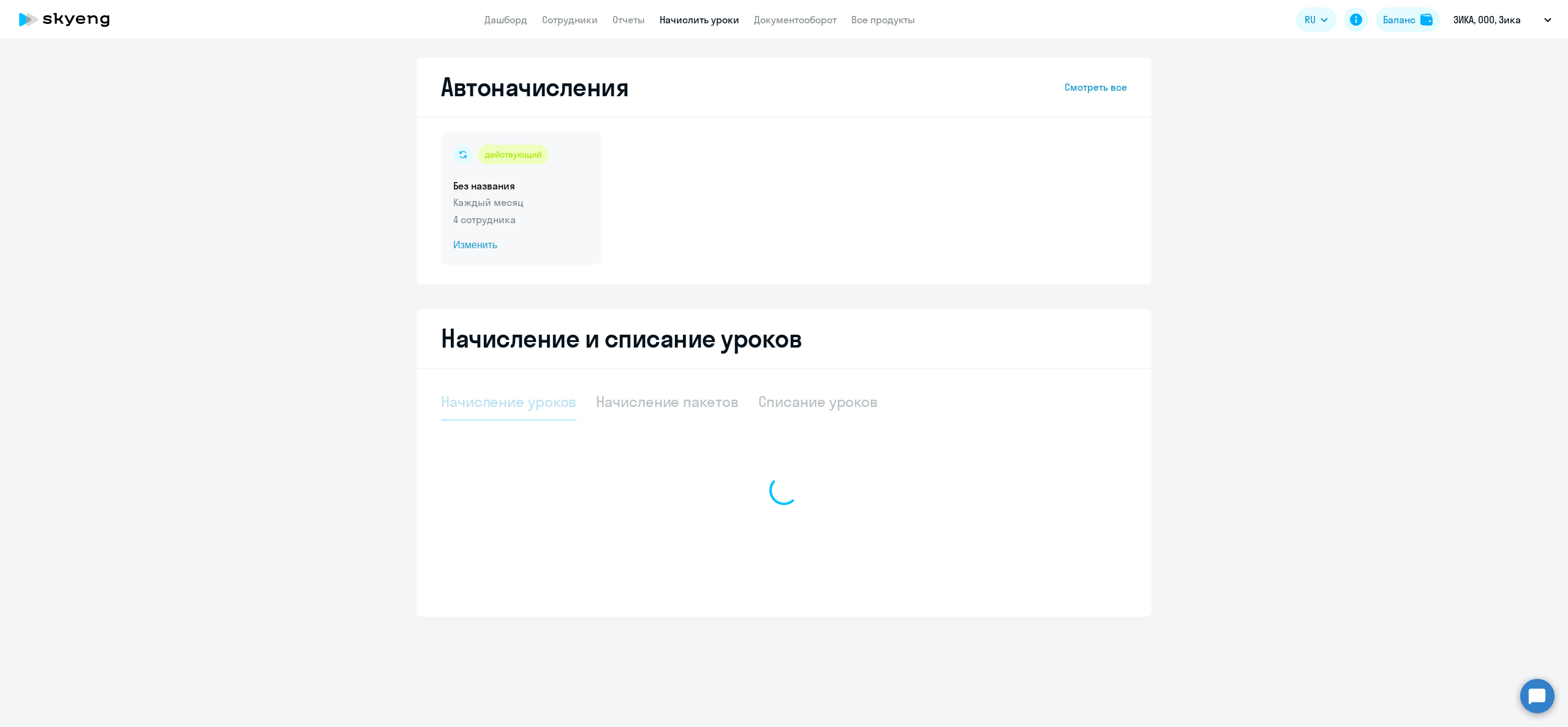
select select "10"
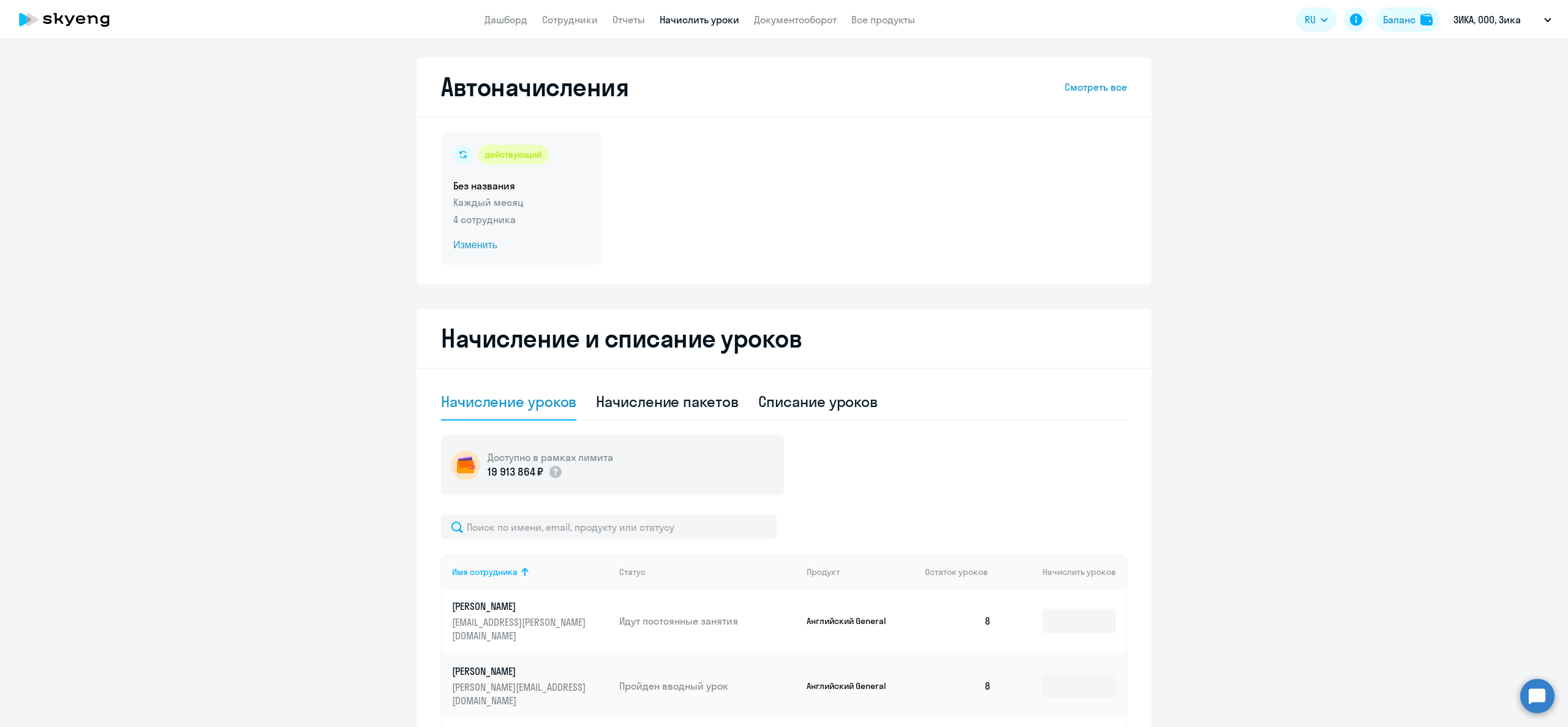
click at [475, 226] on div "действующий Без названия Каждый месяц 4 сотрудника Изменить" at bounding box center [521, 198] width 160 height 132
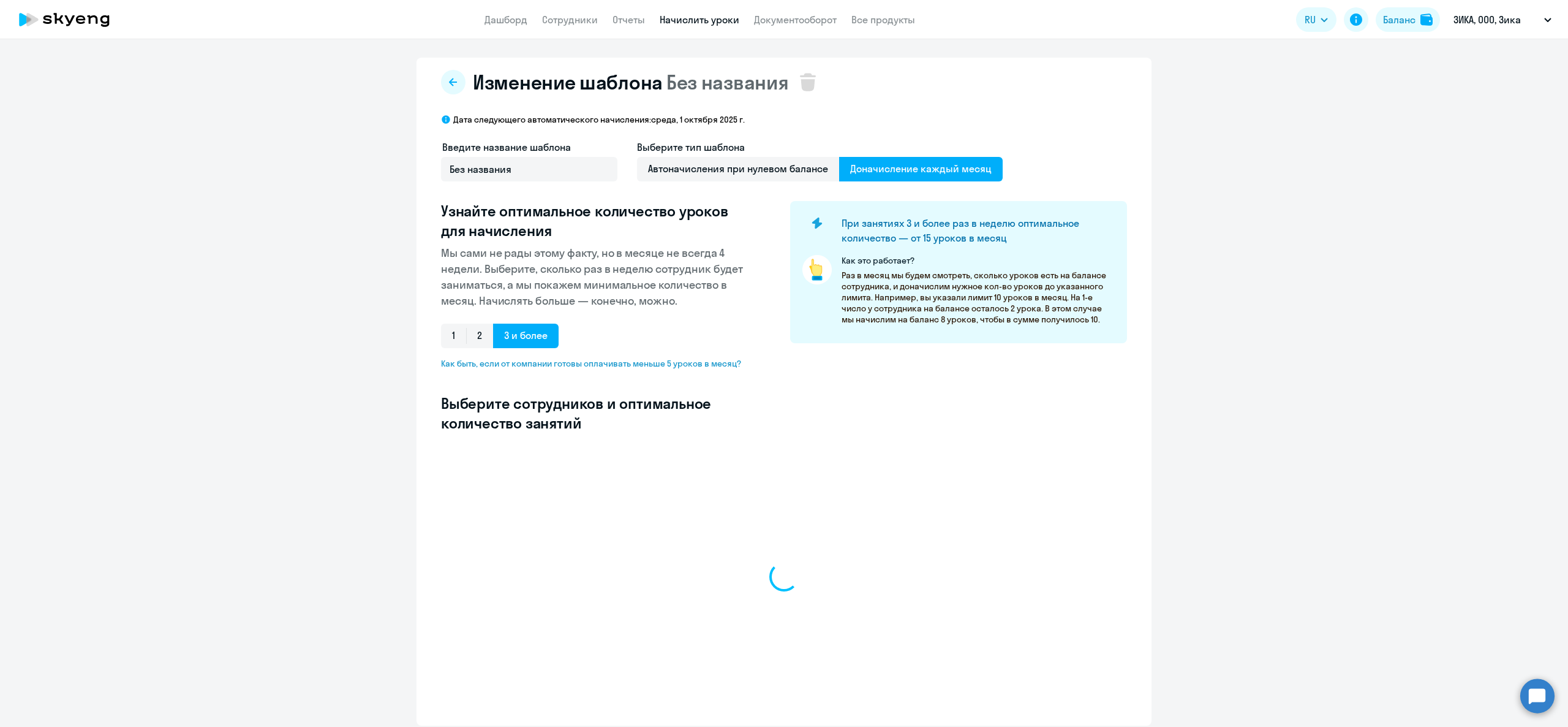
select select "10"
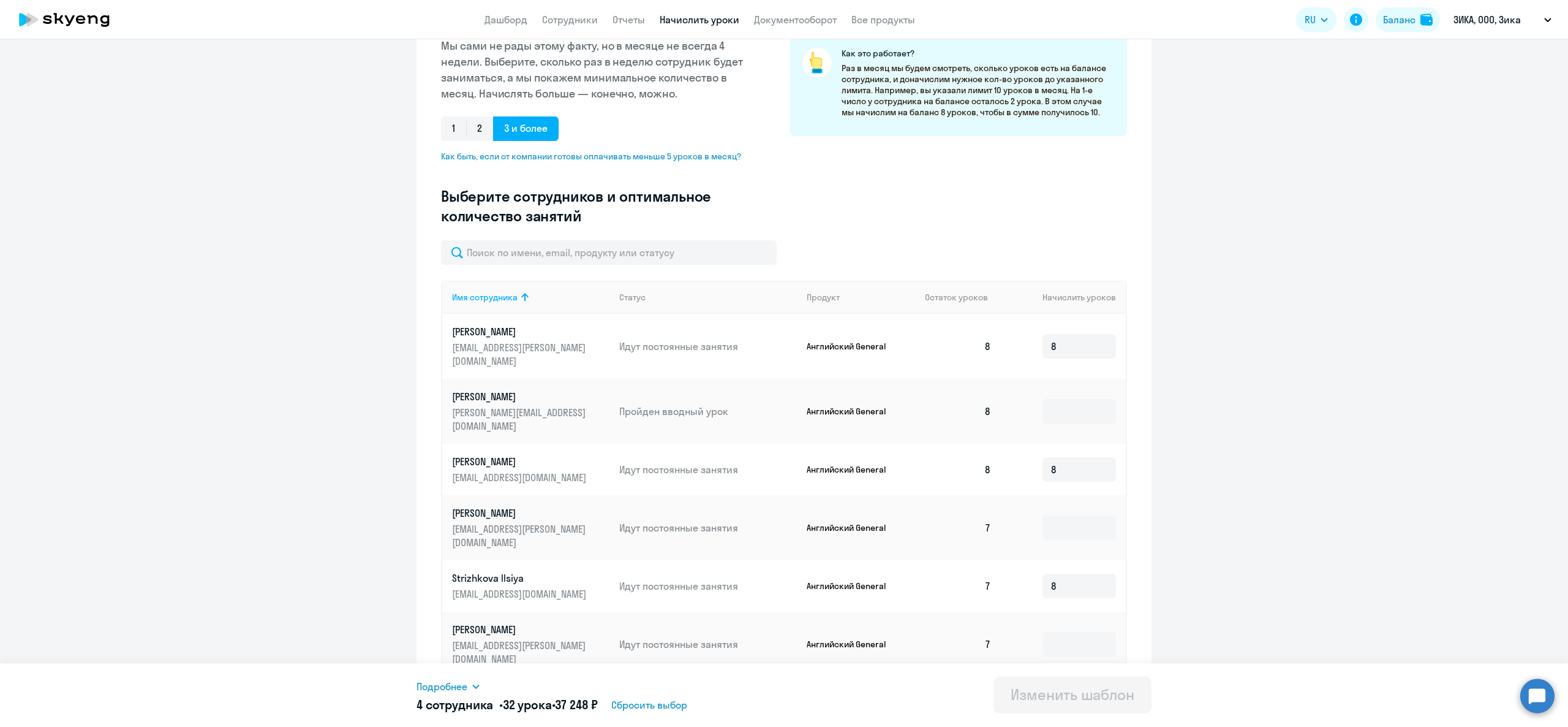
scroll to position [360, 0]
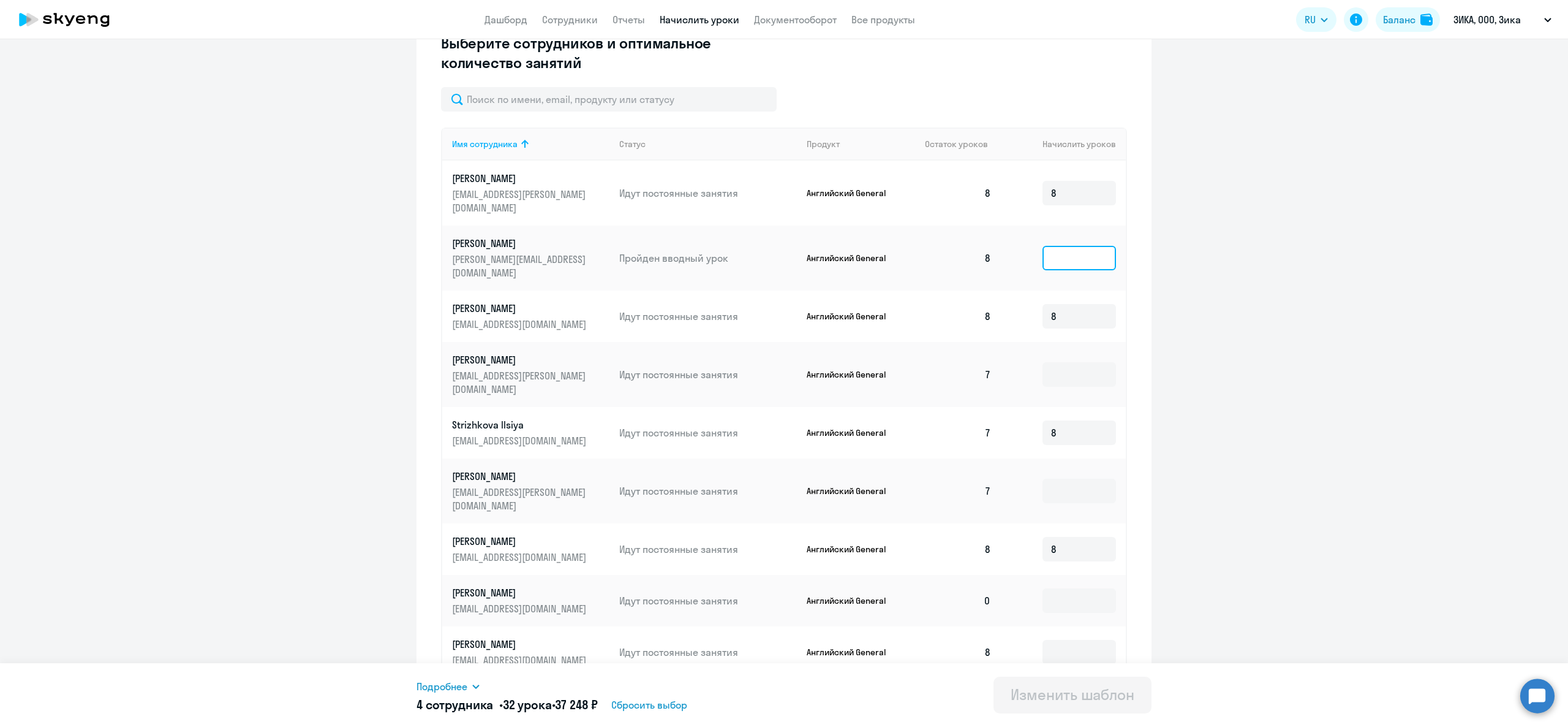
click at [1061, 249] on input at bounding box center [1079, 258] width 74 height 25
type input "8"
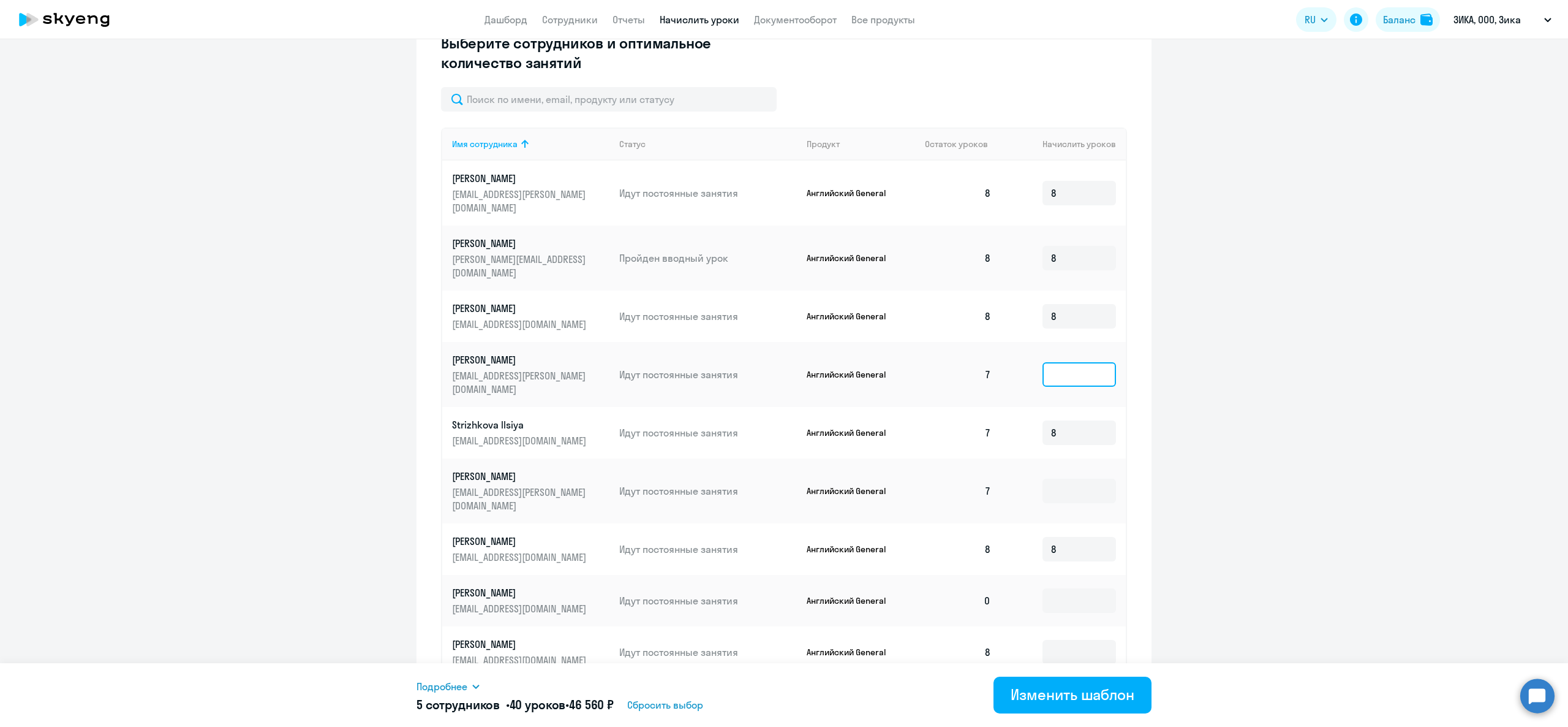
click at [1081, 362] on input at bounding box center [1079, 375] width 74 height 25
type input "8"
click at [1061, 478] on input at bounding box center [1079, 491] width 74 height 25
type input "8"
click at [1077, 639] on input at bounding box center [1079, 652] width 74 height 25
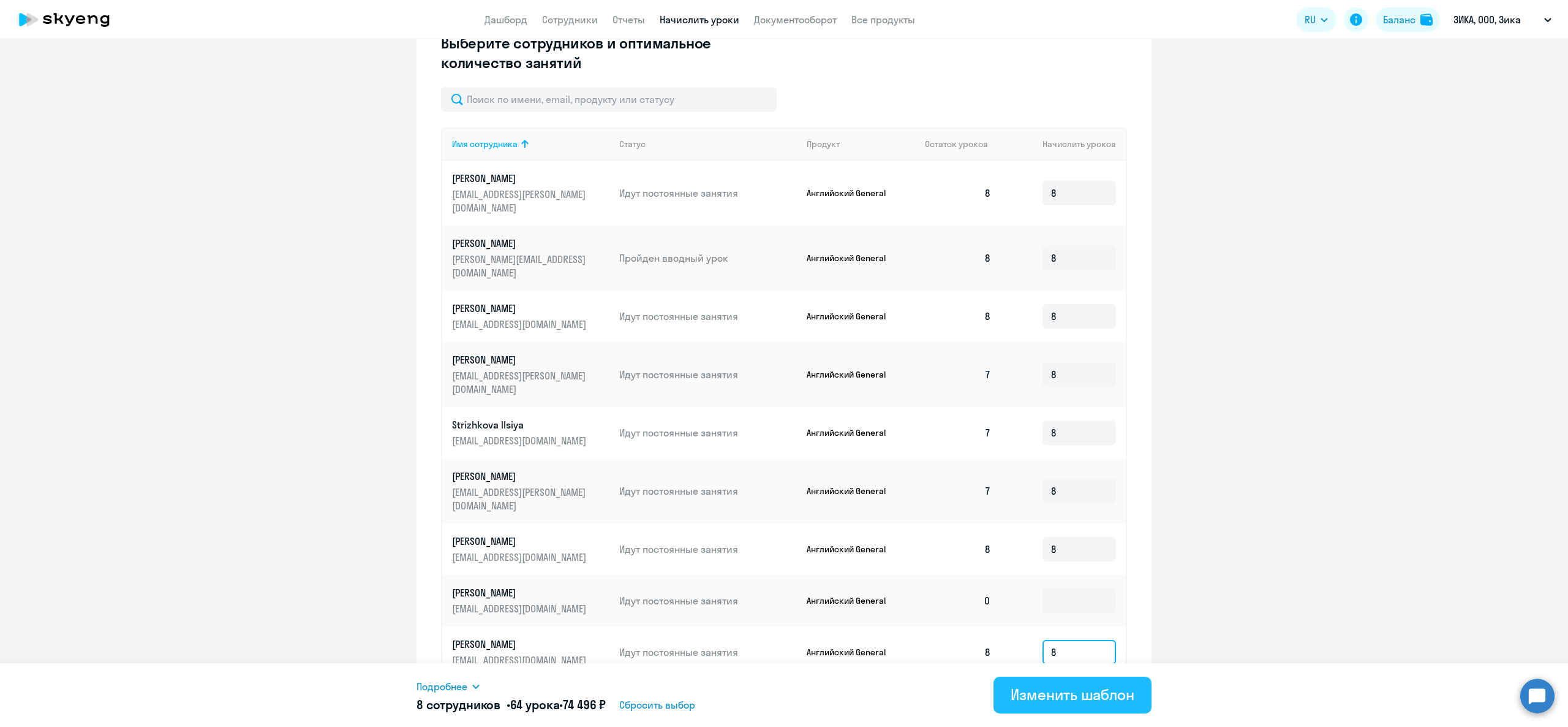
type input "8"
click at [1077, 696] on div "Изменить шаблон" at bounding box center [1072, 695] width 124 height 20
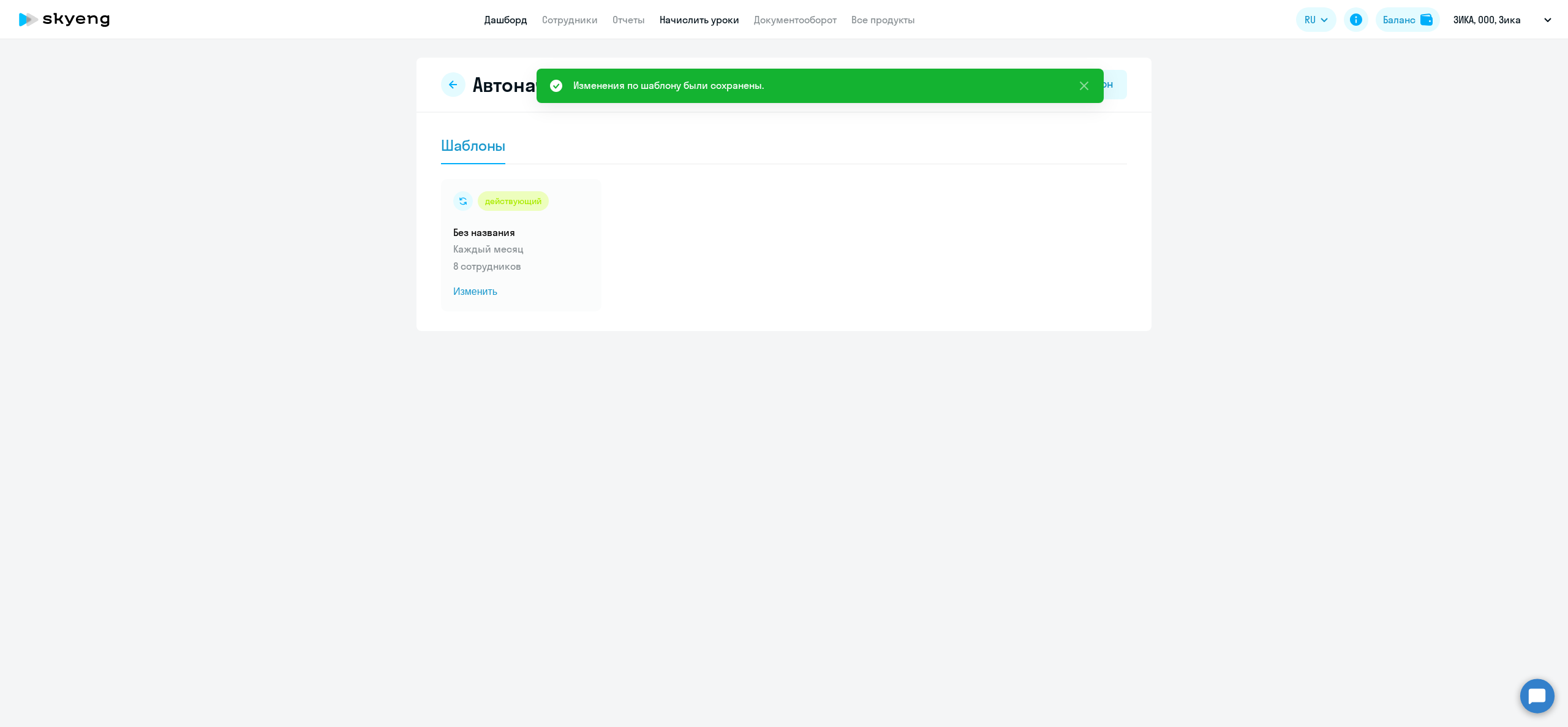
click at [520, 21] on link "Дашборд" at bounding box center [506, 20] width 43 height 12
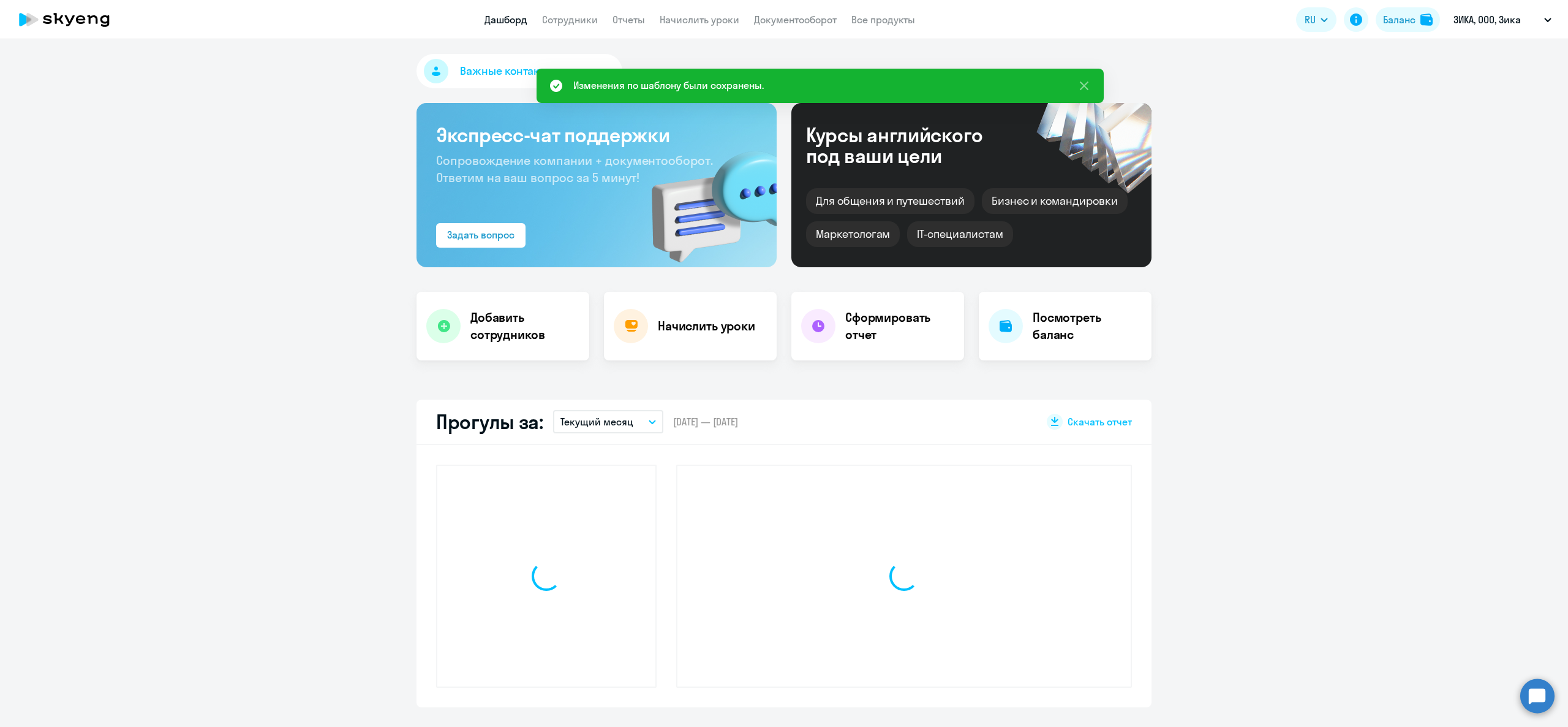
select select "30"
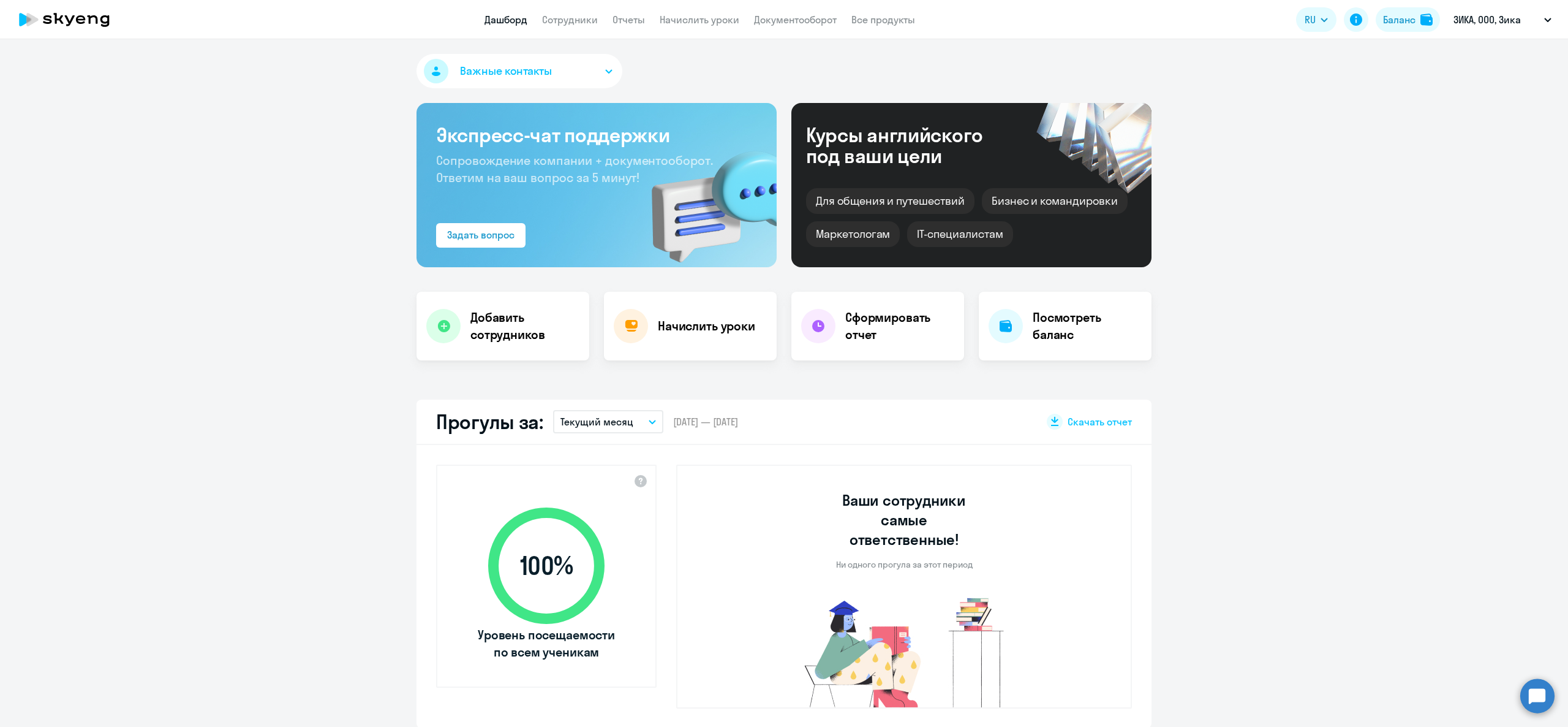
click at [569, 26] on app-menu-item-link "Сотрудники" at bounding box center [569, 20] width 56 height 15
click at [569, 19] on link "Сотрудники" at bounding box center [569, 20] width 56 height 12
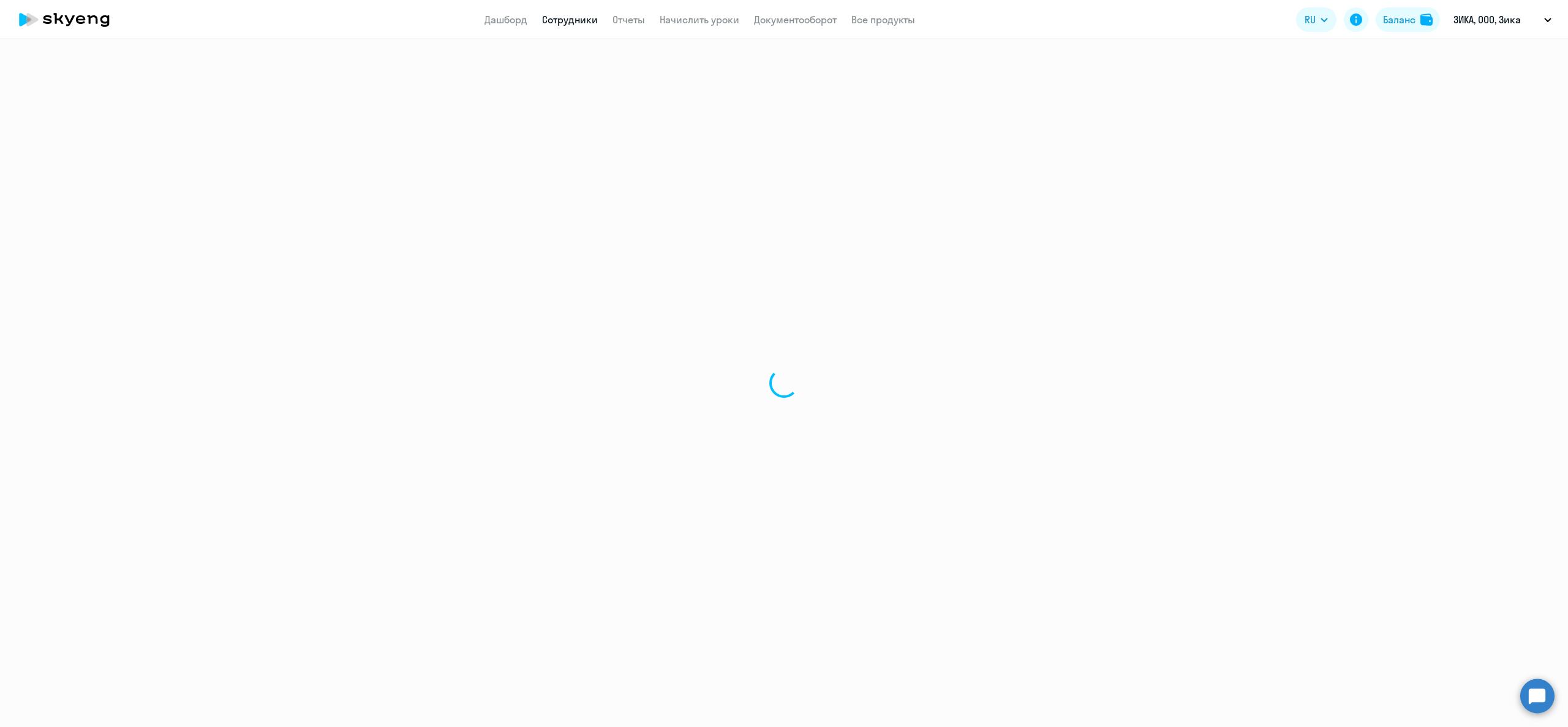
select select "30"
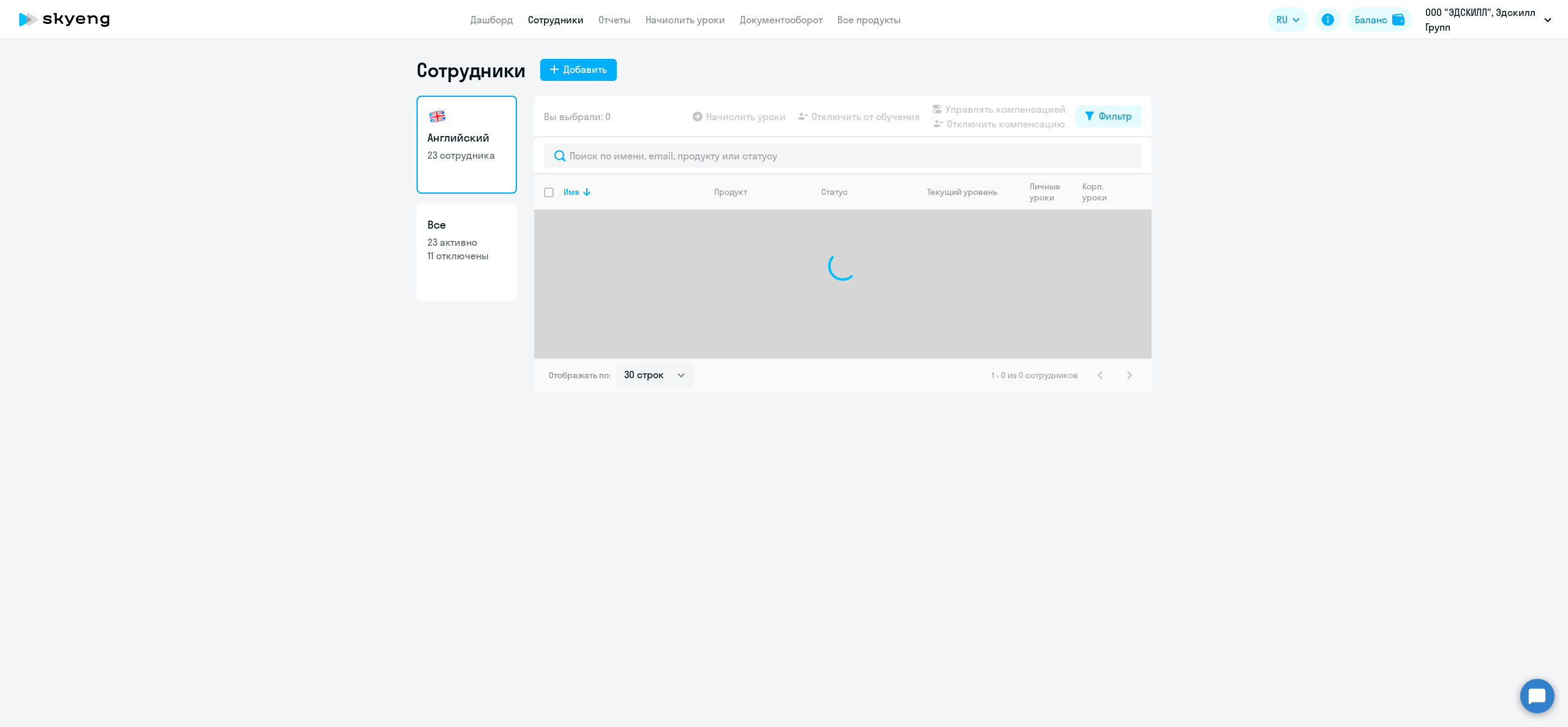
select select "30"
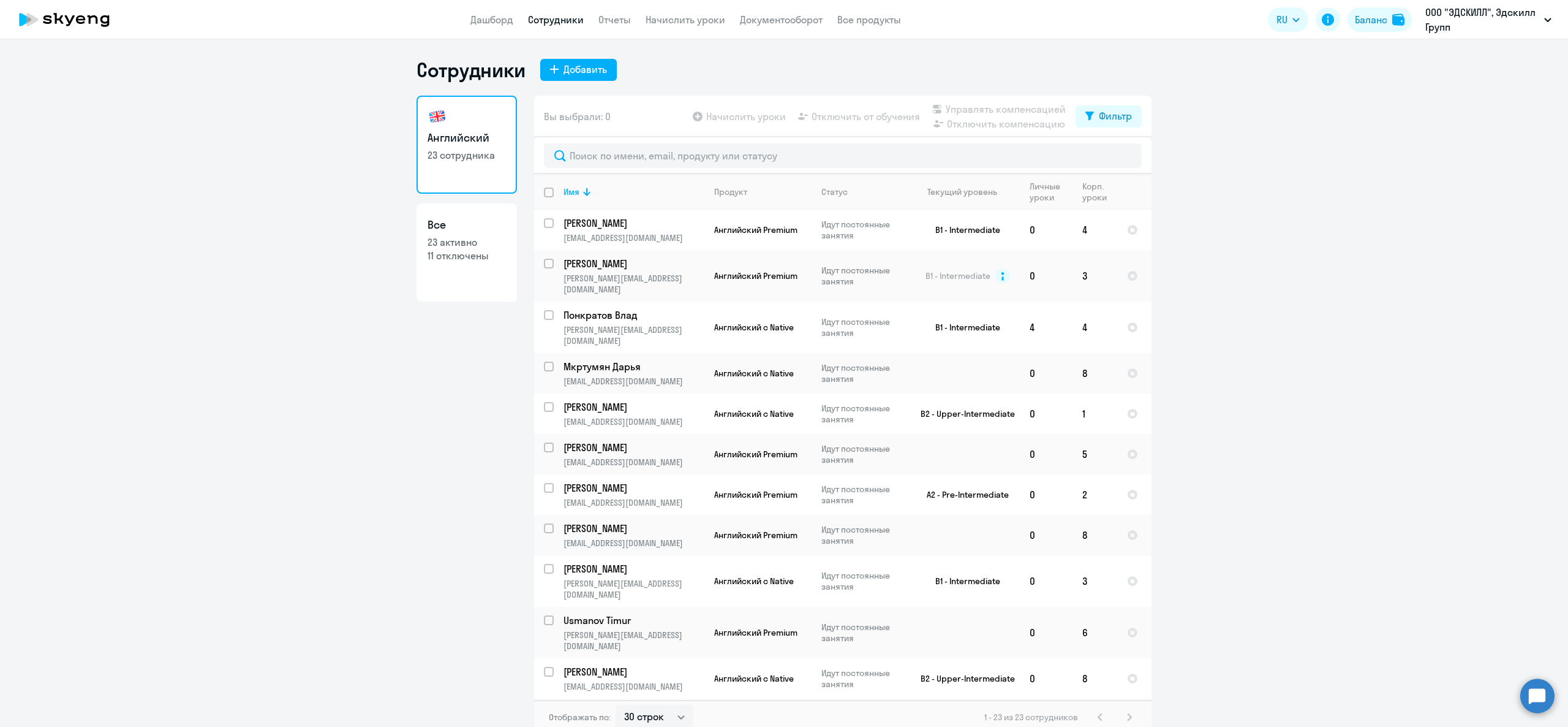
click at [685, 29] on app-header "Дашборд Сотрудники Отчеты Начислить уроки Документооборот Все продукты Дашборд …" at bounding box center [784, 19] width 1568 height 39
click at [678, 19] on link "Начислить уроки" at bounding box center [685, 20] width 80 height 12
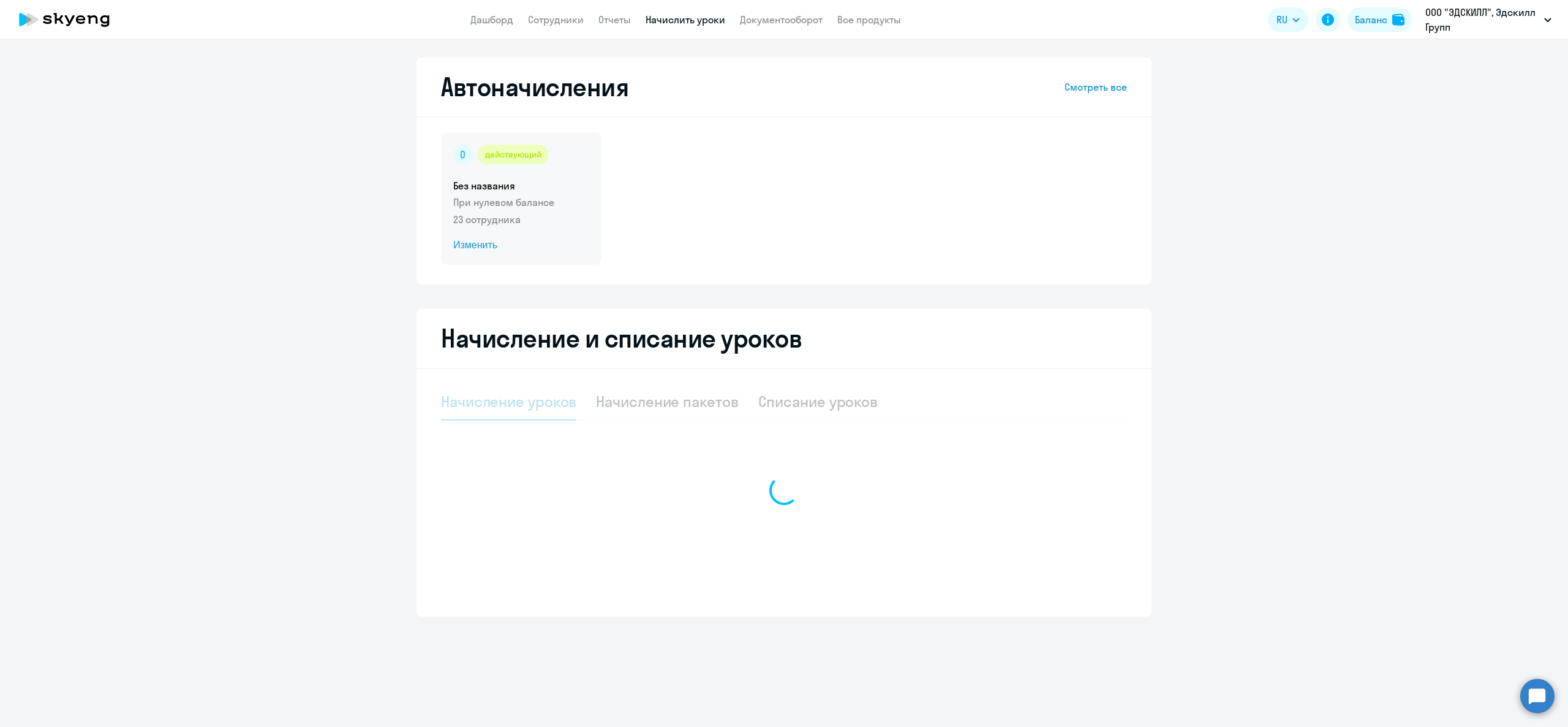
select select "10"
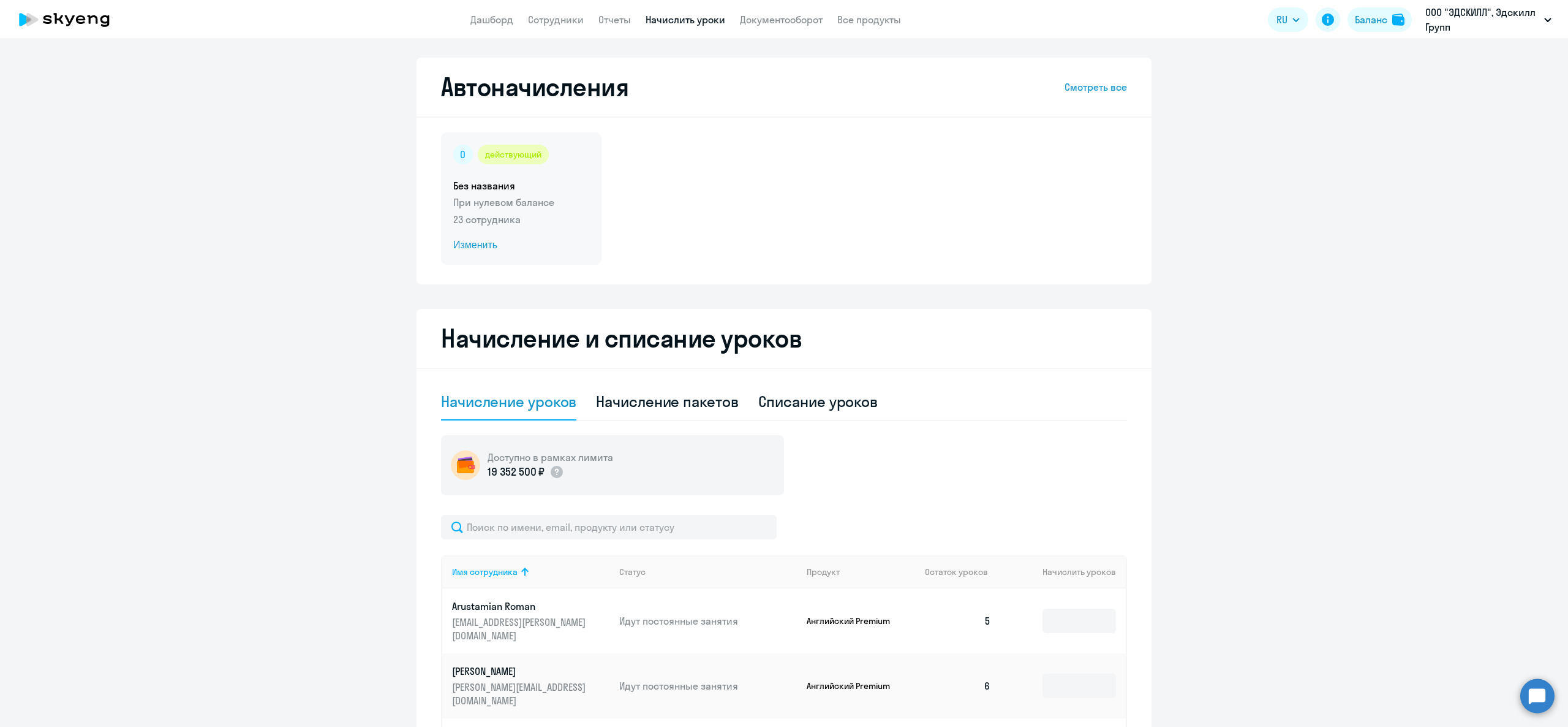
click at [525, 203] on p "При нулевом балансе" at bounding box center [521, 202] width 136 height 15
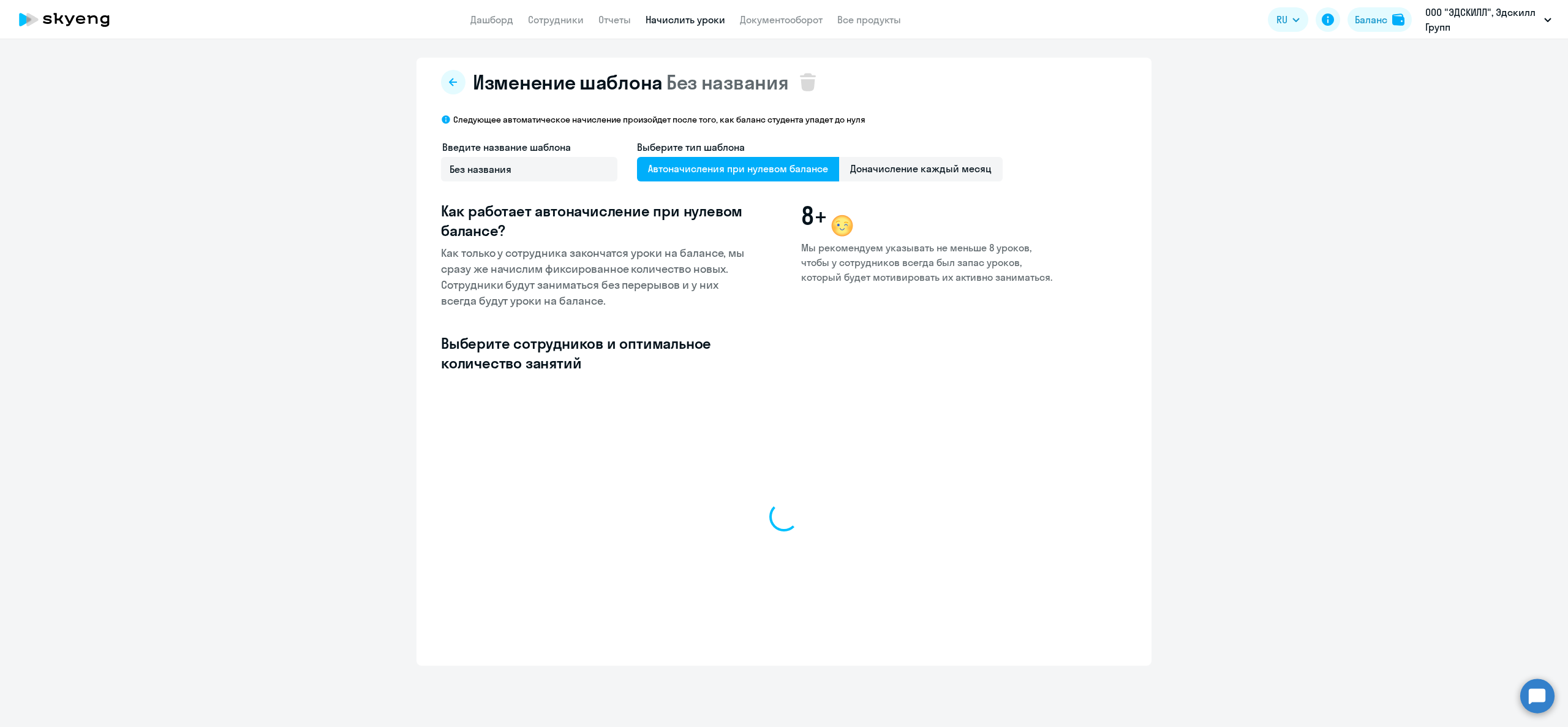
select select "10"
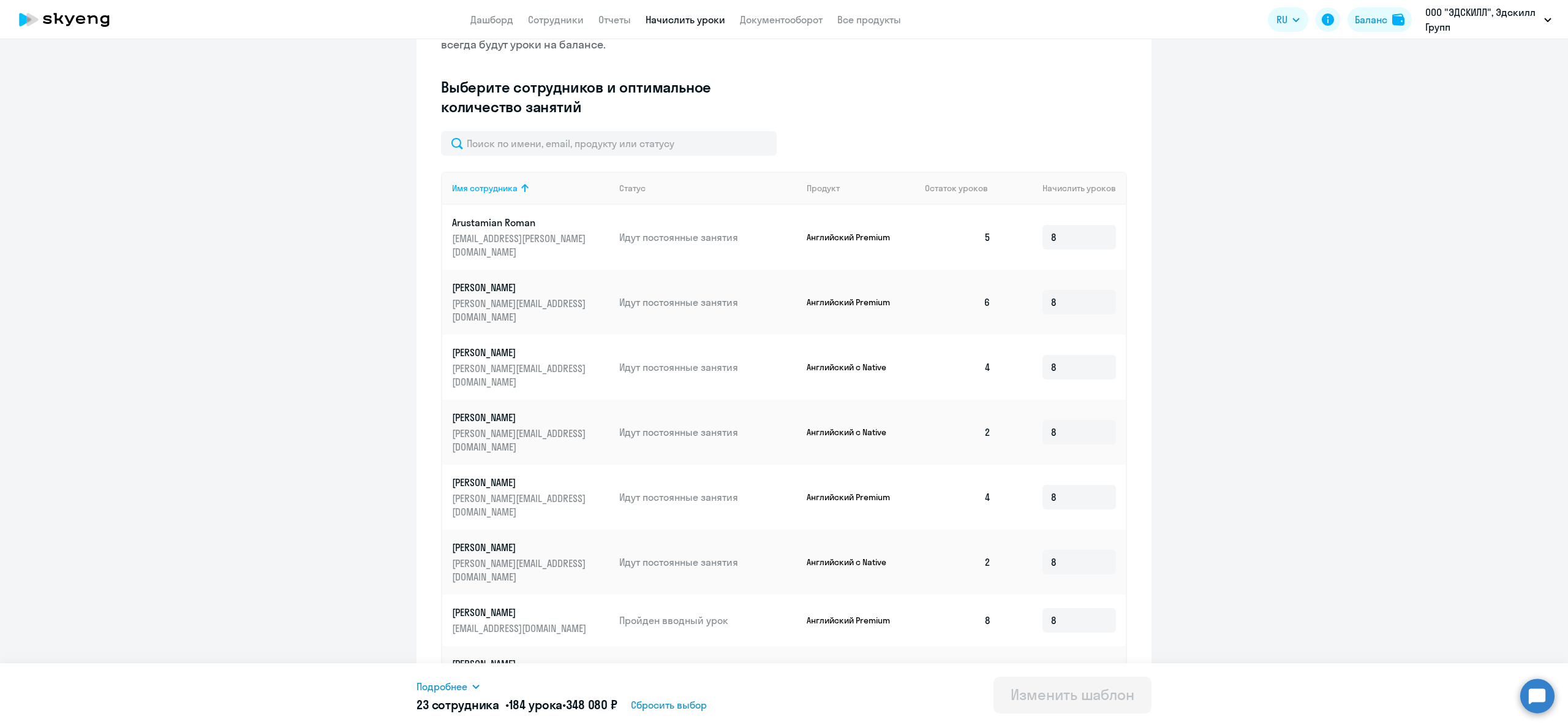
scroll to position [351, 0]
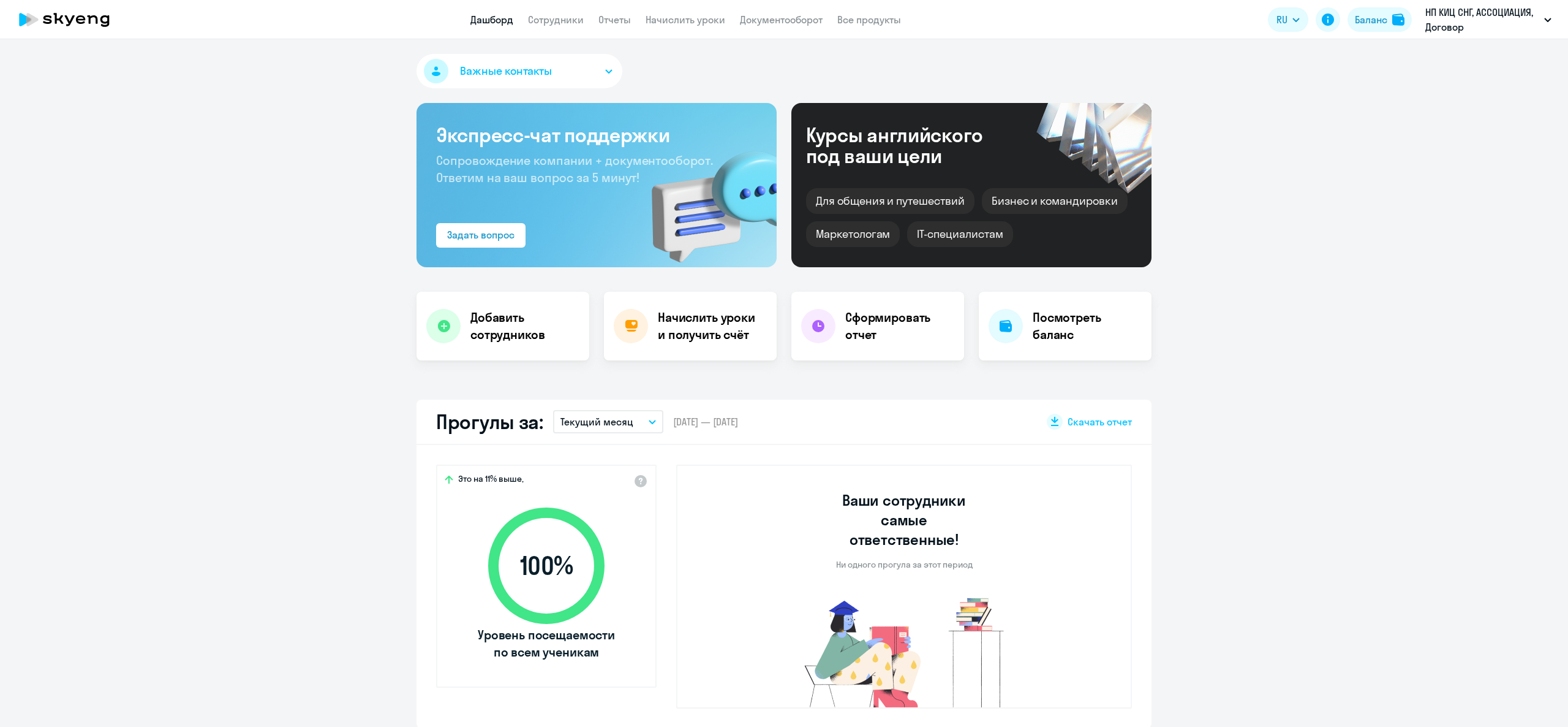
click at [551, 23] on link "Сотрудники" at bounding box center [556, 20] width 56 height 12
select select "30"
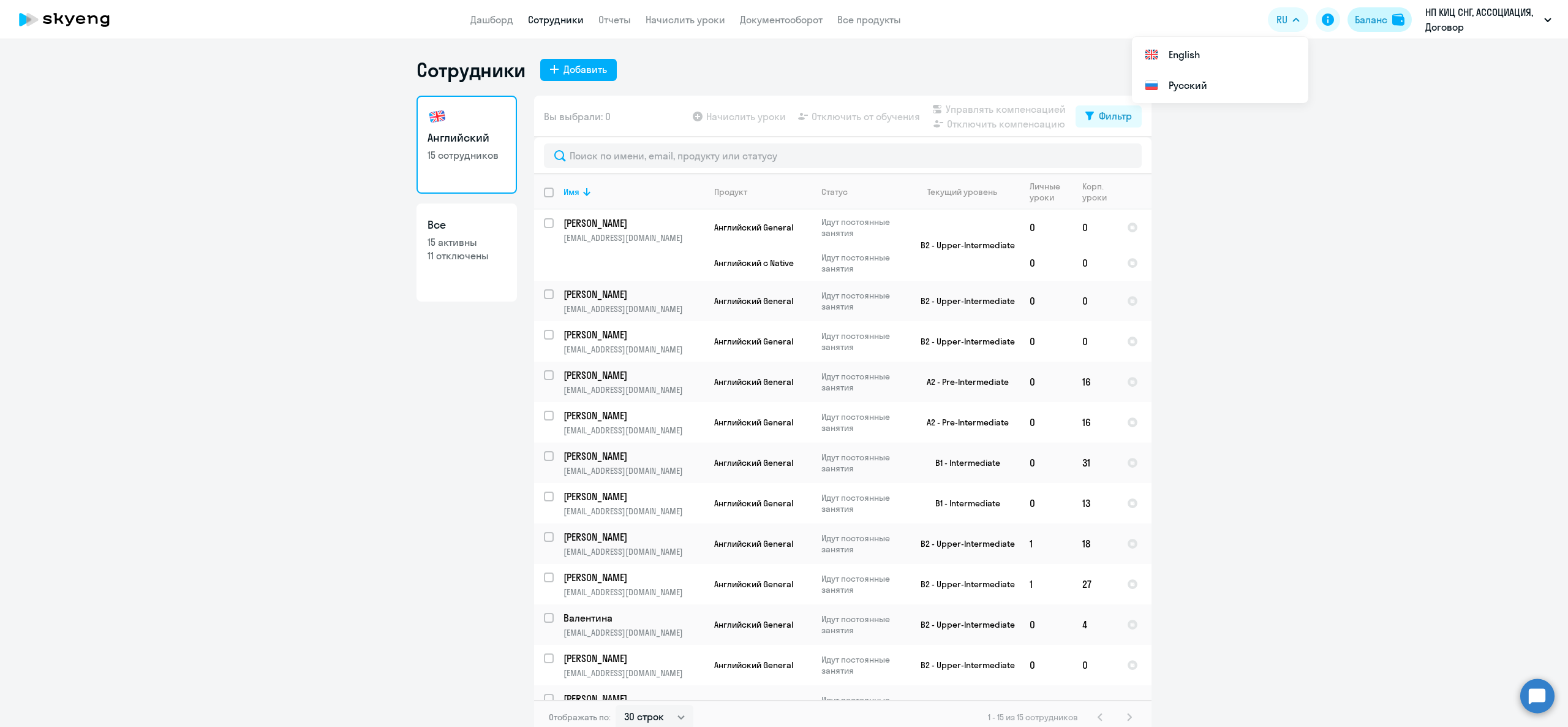
click at [1358, 15] on div "Баланс" at bounding box center [1372, 19] width 32 height 15
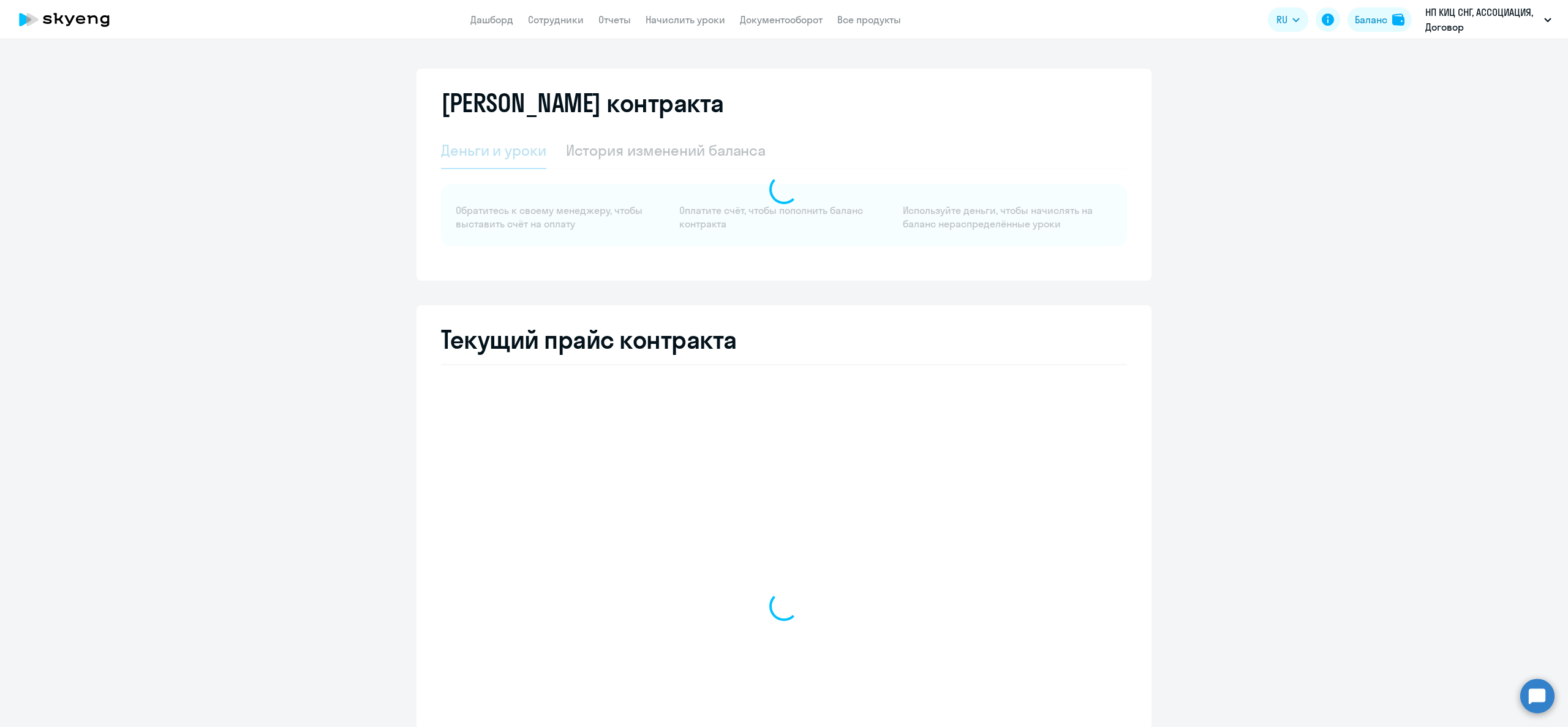
select select "english_adult_not_native_speaker"
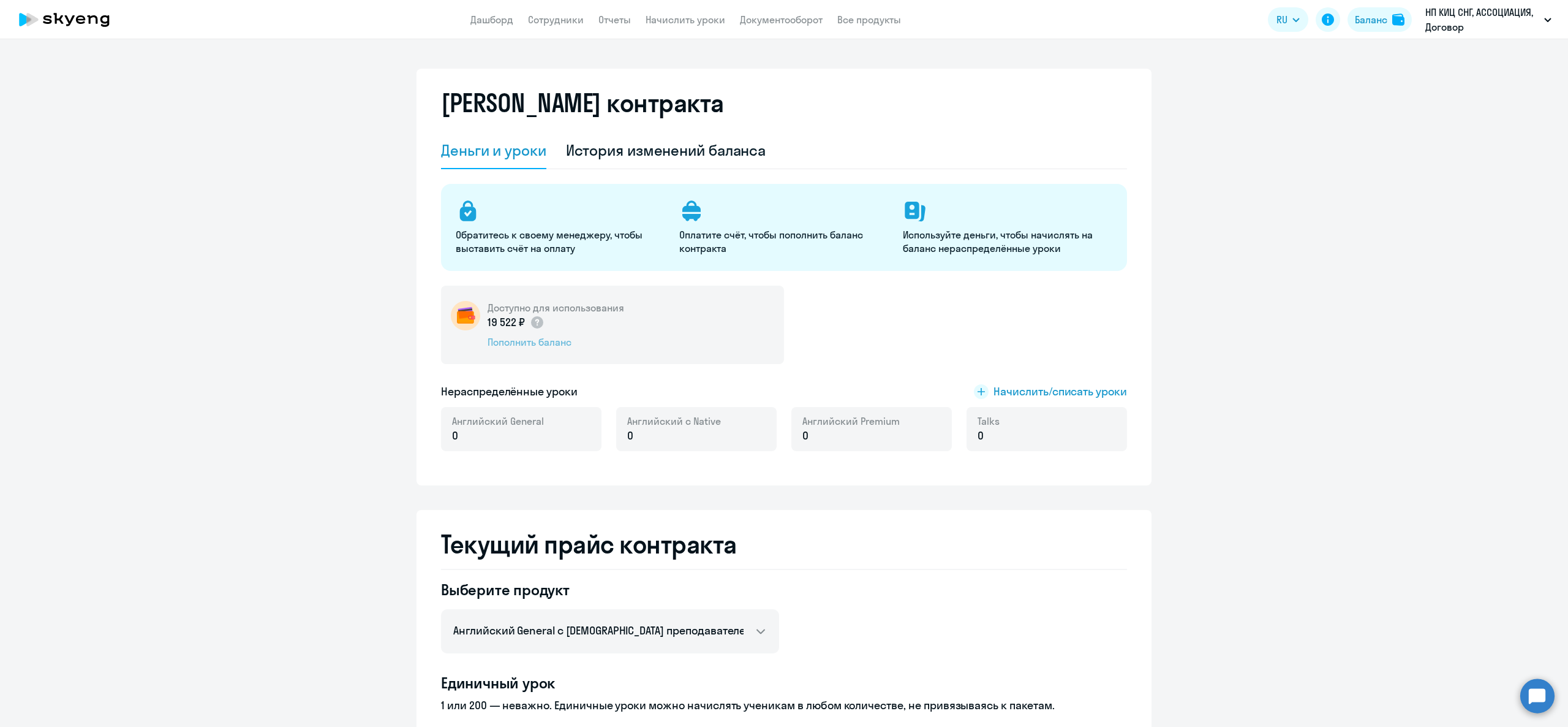
click at [533, 340] on div "Пополнить баланс" at bounding box center [556, 342] width 137 height 14
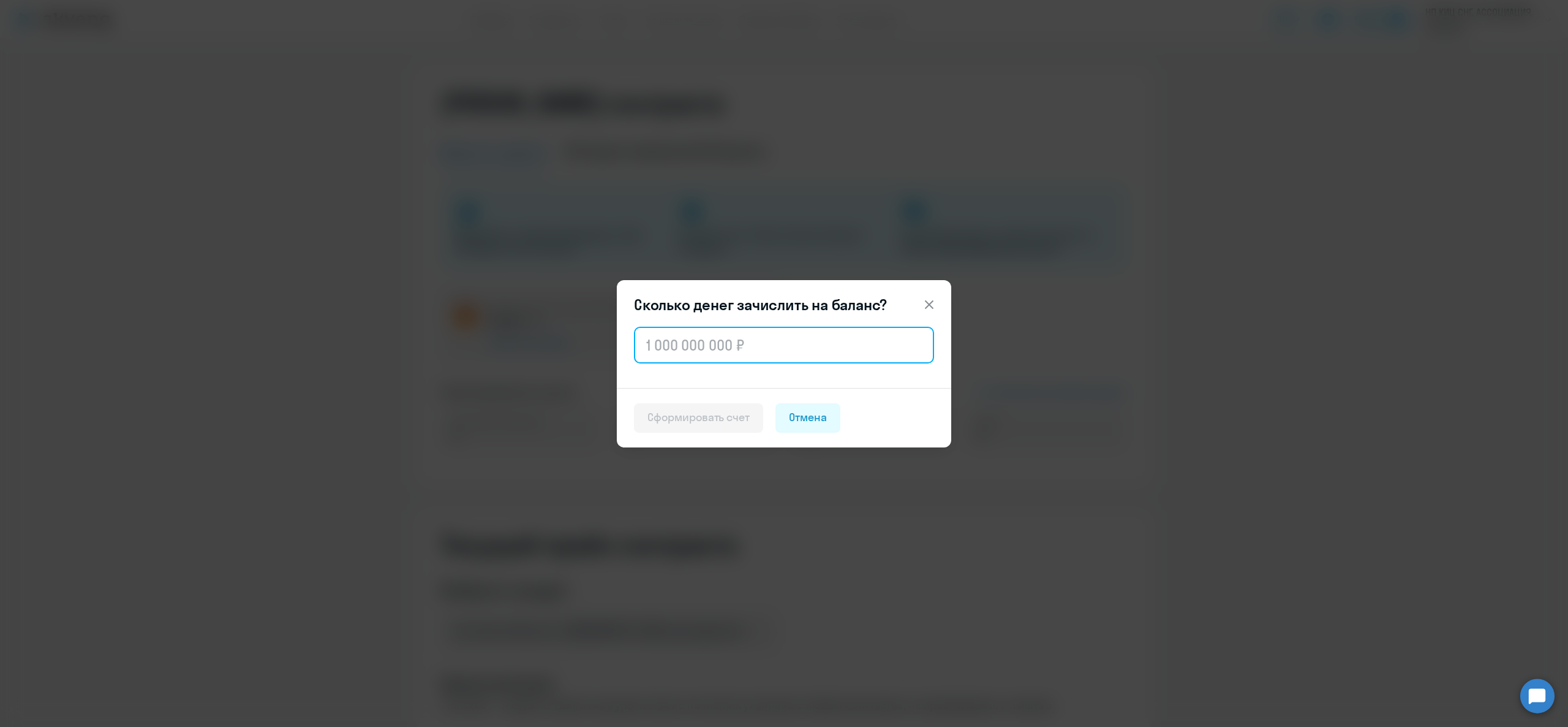
click at [682, 335] on input "text" at bounding box center [784, 345] width 300 height 37
type input "100 000"
click at [677, 419] on div "Сформировать счет" at bounding box center [698, 417] width 102 height 16
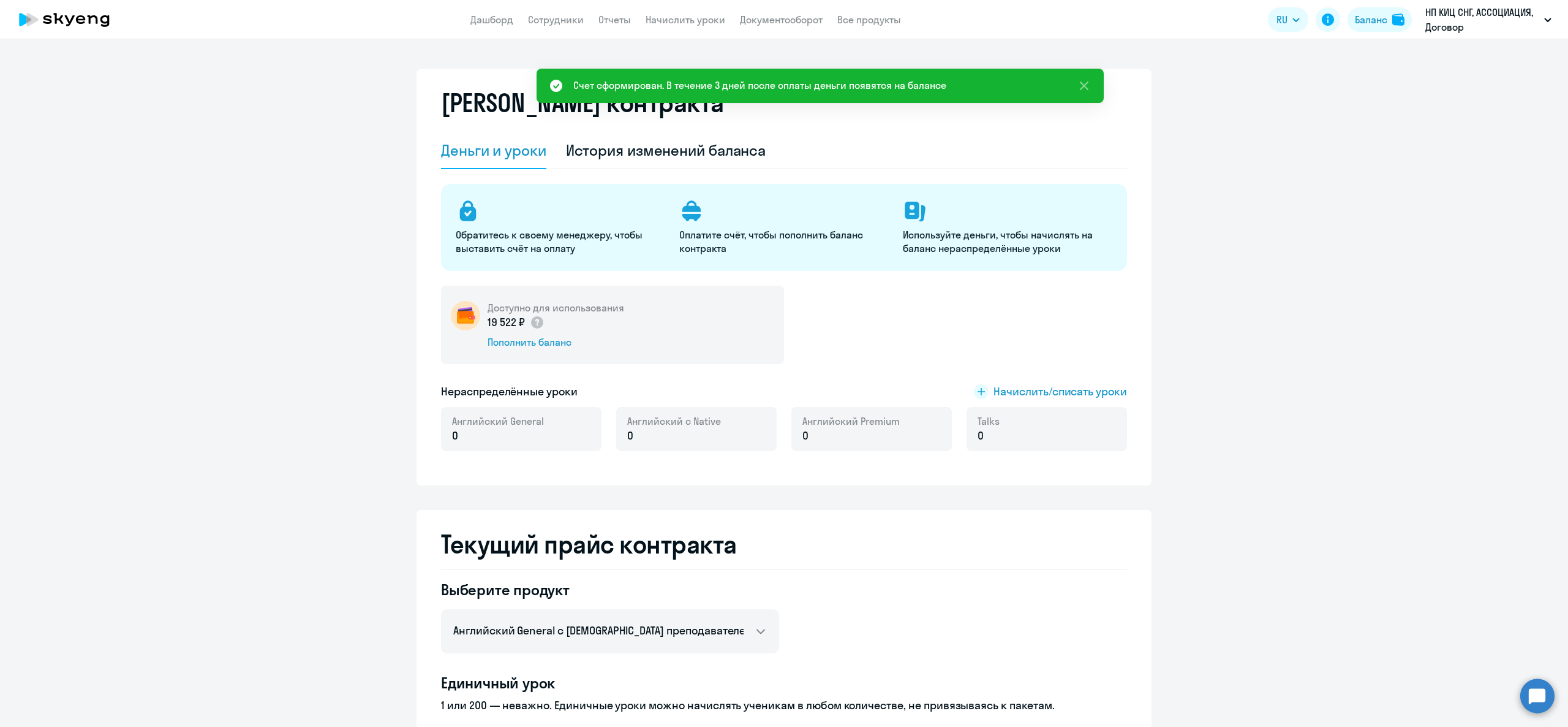
click at [760, 9] on app-header "Дашборд Сотрудники Отчеты Начислить уроки Документооборот Все продукты Дашборд …" at bounding box center [784, 19] width 1568 height 39
click at [778, 21] on link "Документооборот" at bounding box center [781, 20] width 83 height 12
